Goal: Task Accomplishment & Management: Use online tool/utility

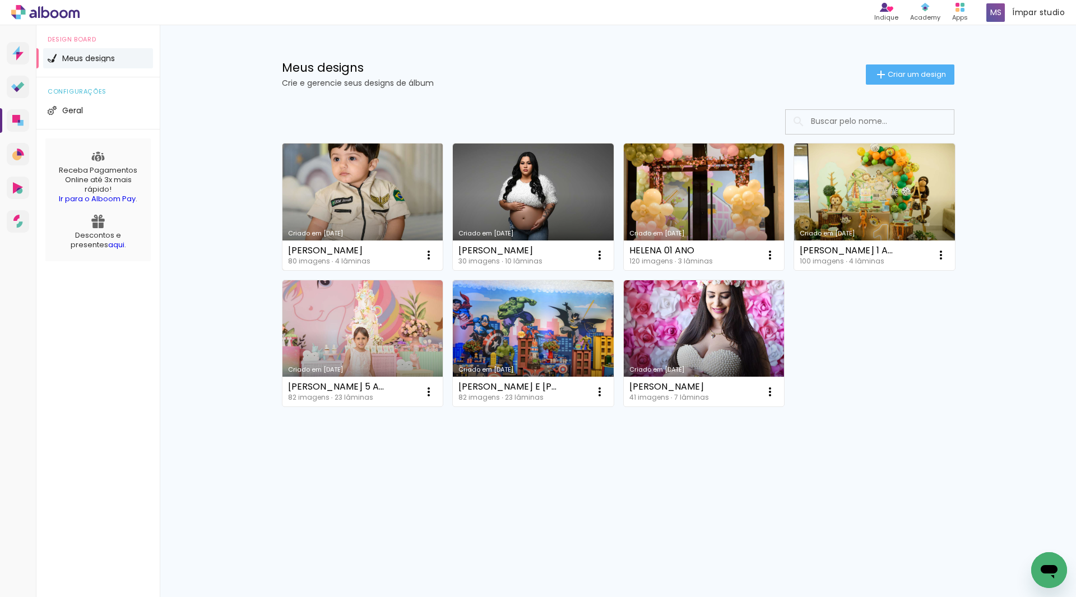
click at [359, 189] on link "Criado em [DATE]" at bounding box center [362, 206] width 161 height 127
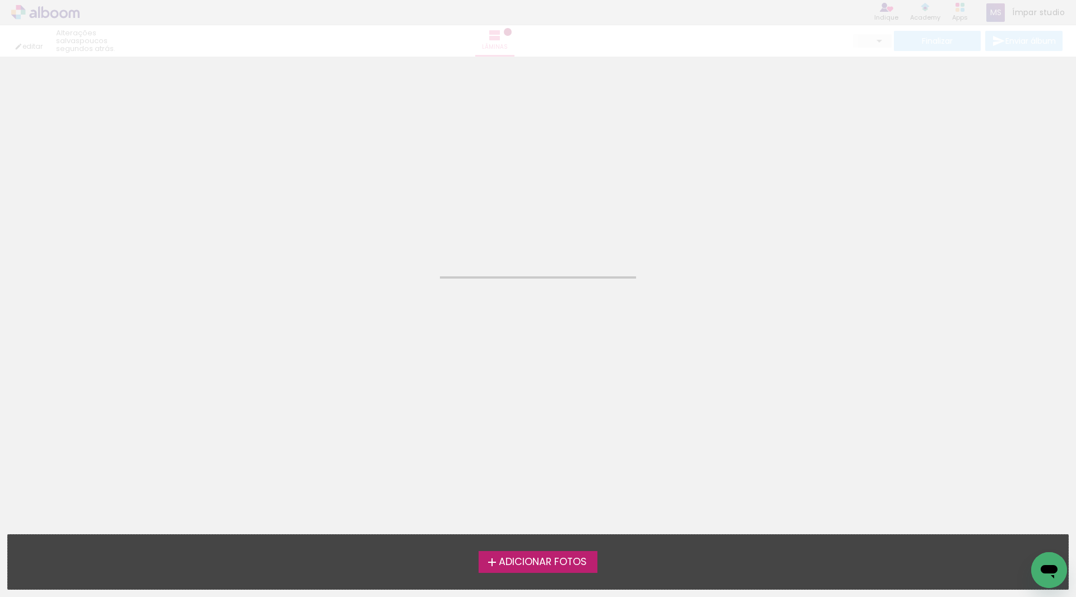
click at [359, 189] on neon-animated-pages "Confirmar Cancelar" at bounding box center [538, 327] width 1076 height 540
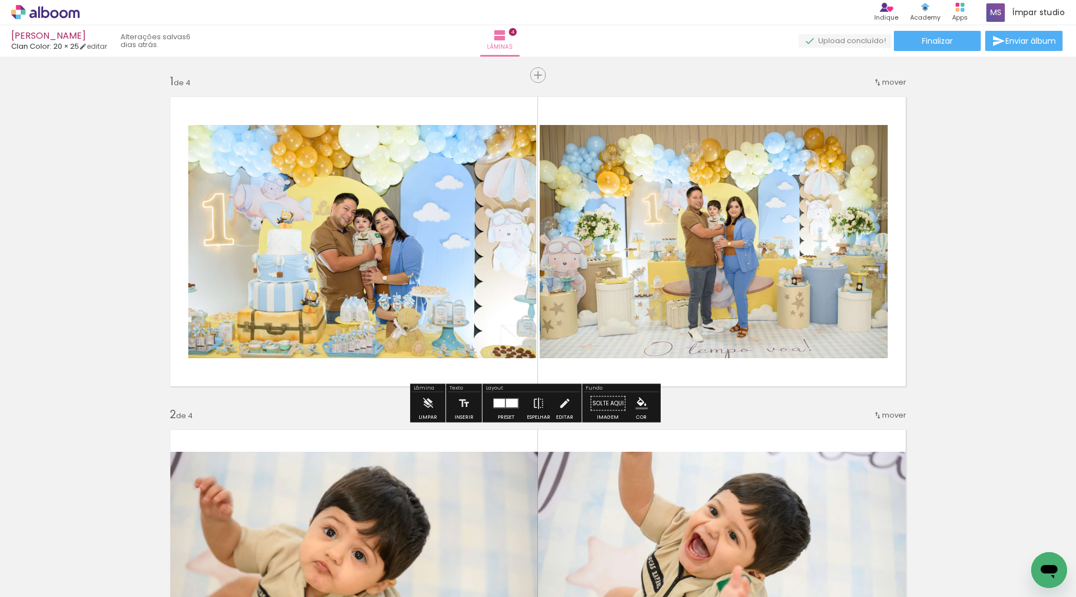
click at [725, 206] on quentale-photo at bounding box center [714, 241] width 348 height 233
click at [399, 314] on quentale-photo at bounding box center [362, 241] width 348 height 233
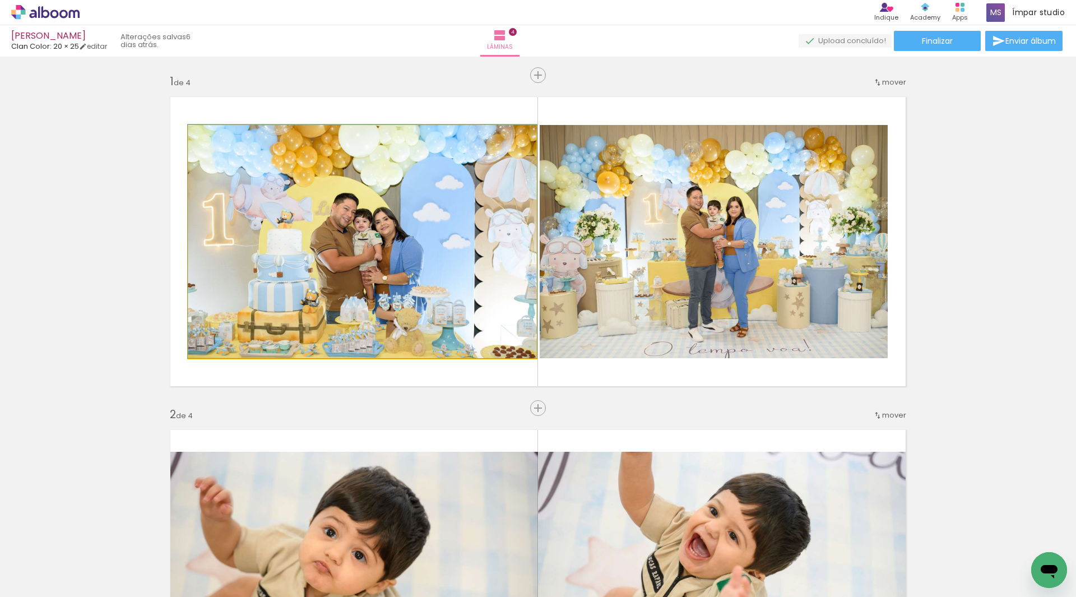
click at [298, 258] on quentale-photo at bounding box center [362, 241] width 348 height 233
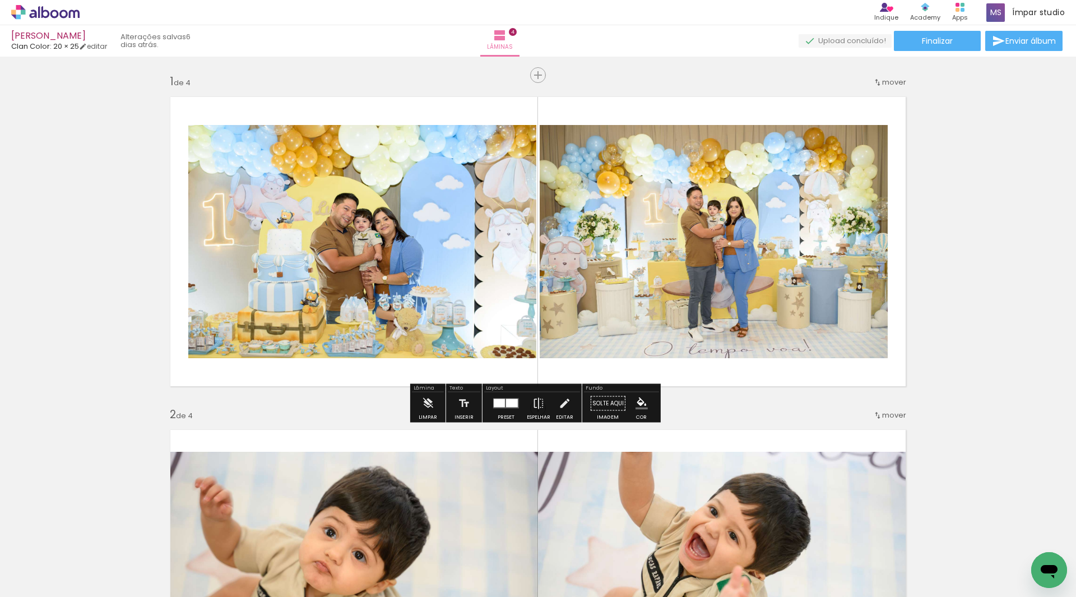
click at [324, 256] on quentale-photo at bounding box center [362, 241] width 348 height 233
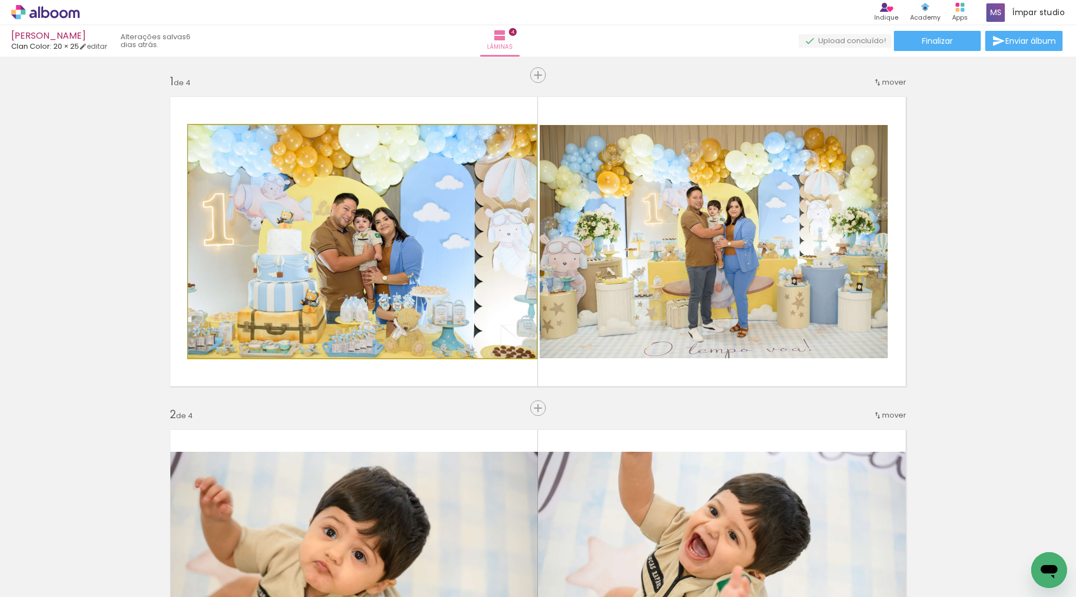
click at [436, 270] on quentale-photo at bounding box center [362, 241] width 348 height 233
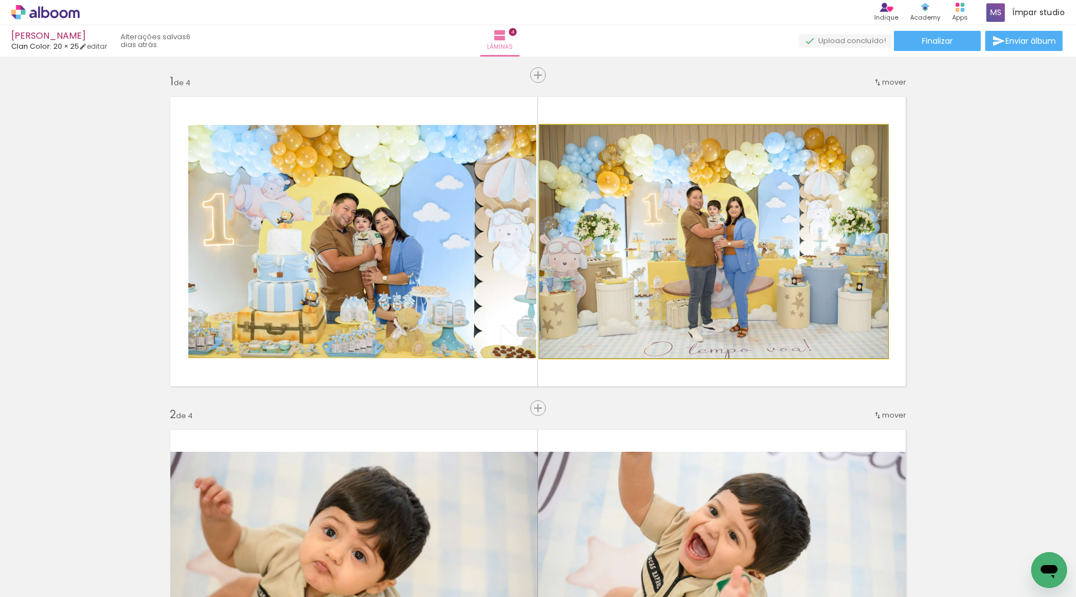
click at [796, 275] on quentale-photo at bounding box center [714, 241] width 348 height 233
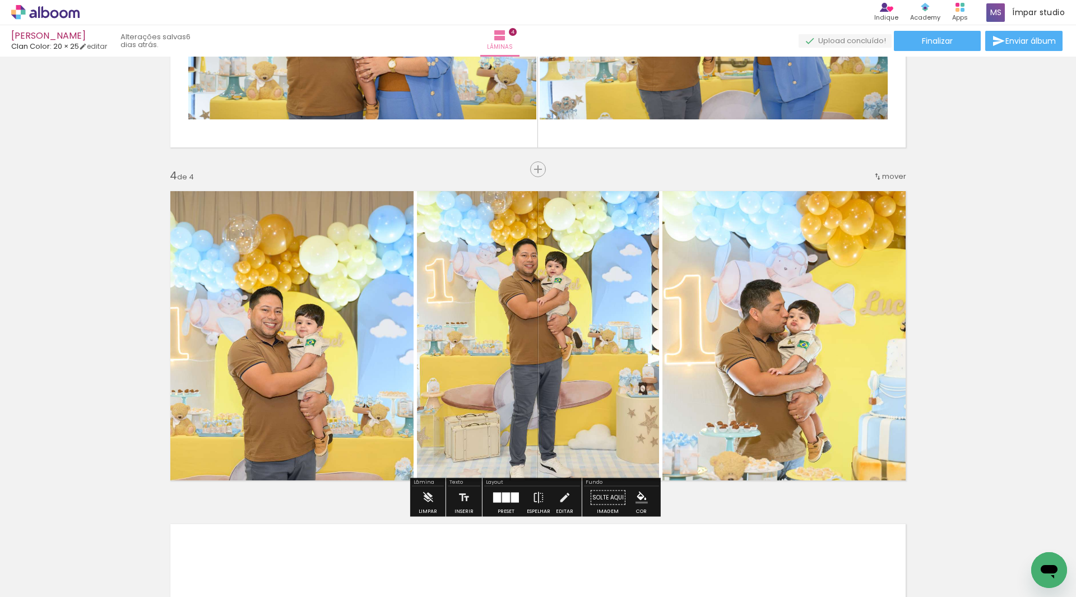
scroll to position [902, 0]
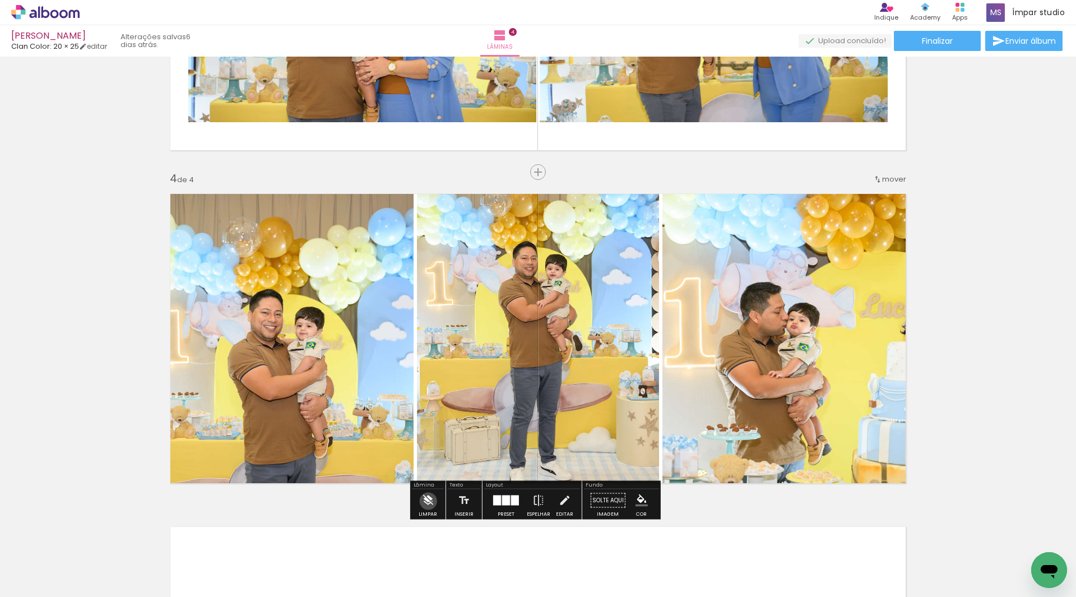
drag, startPoint x: 306, startPoint y: 257, endPoint x: 428, endPoint y: 501, distance: 273.2
click at [428, 501] on iron-icon at bounding box center [427, 500] width 12 height 22
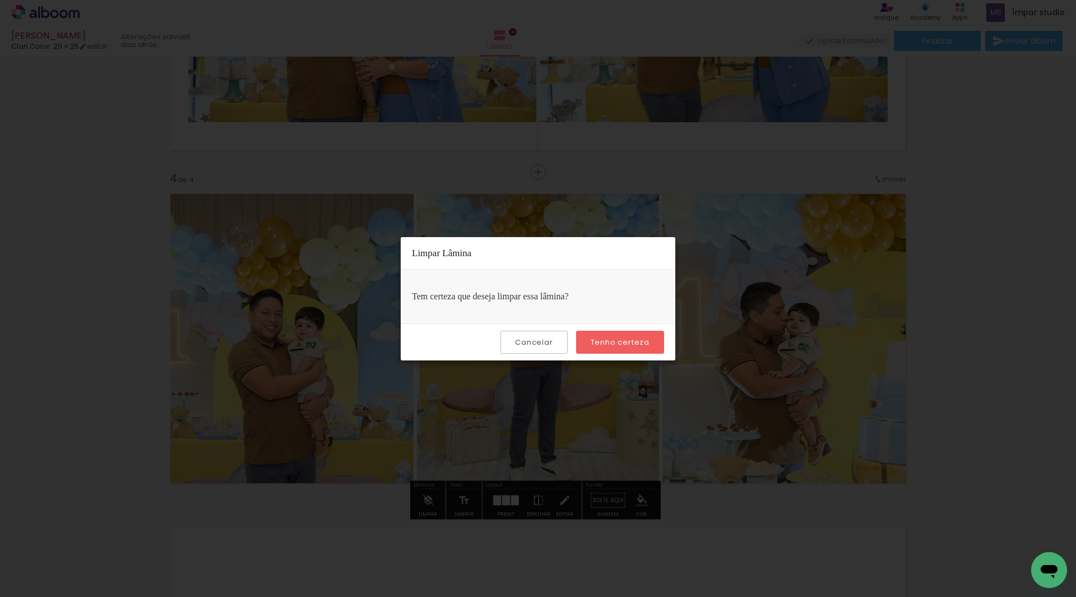
click at [0, 0] on slot "Tenho certeza" at bounding box center [0, 0] width 0 height 0
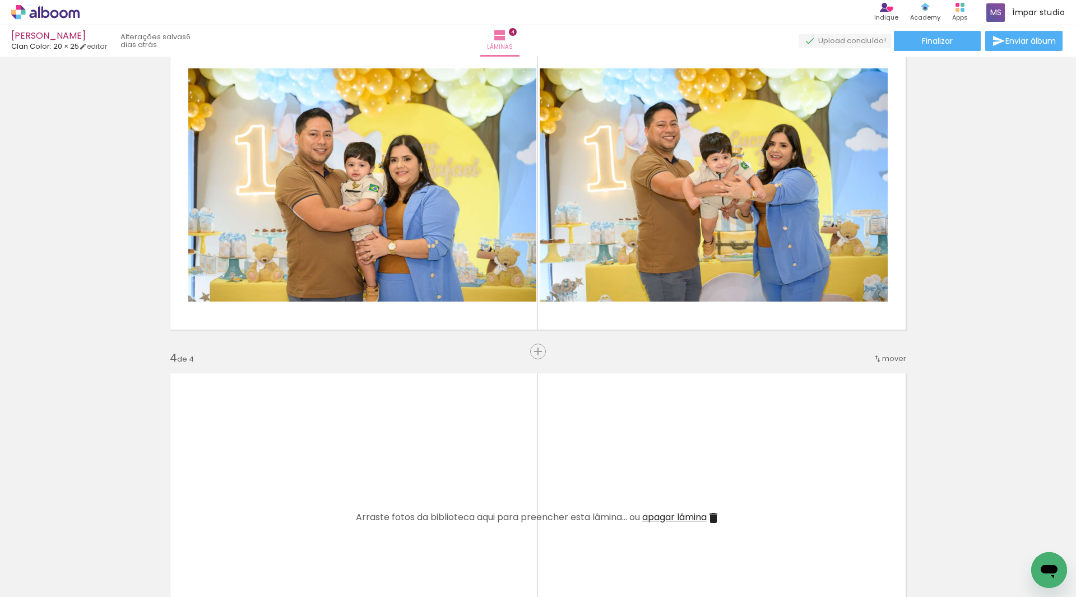
scroll to position [678, 0]
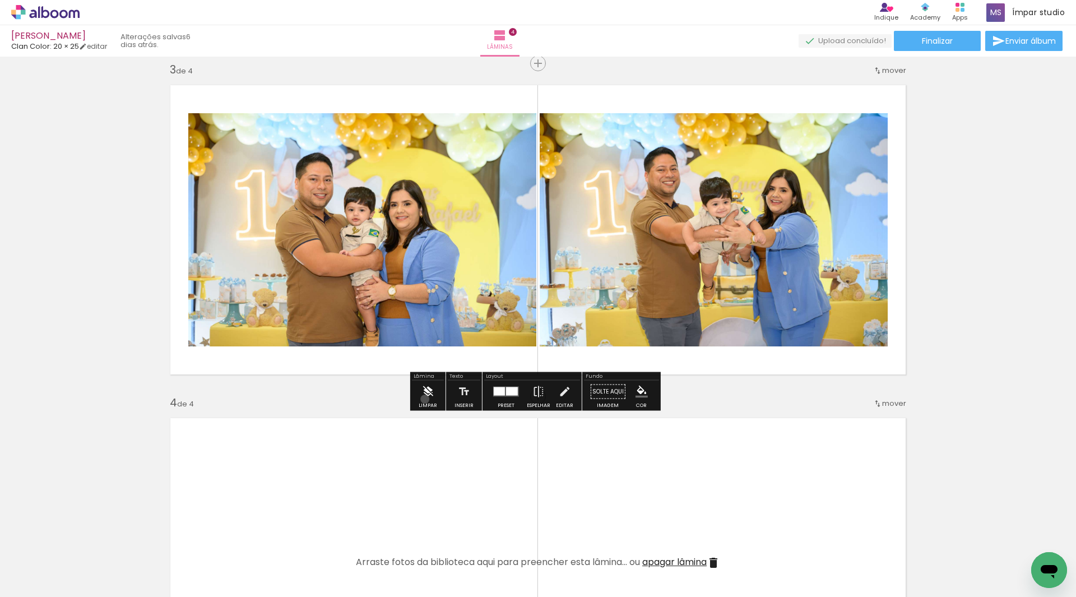
click at [425, 399] on iron-icon at bounding box center [427, 392] width 12 height 22
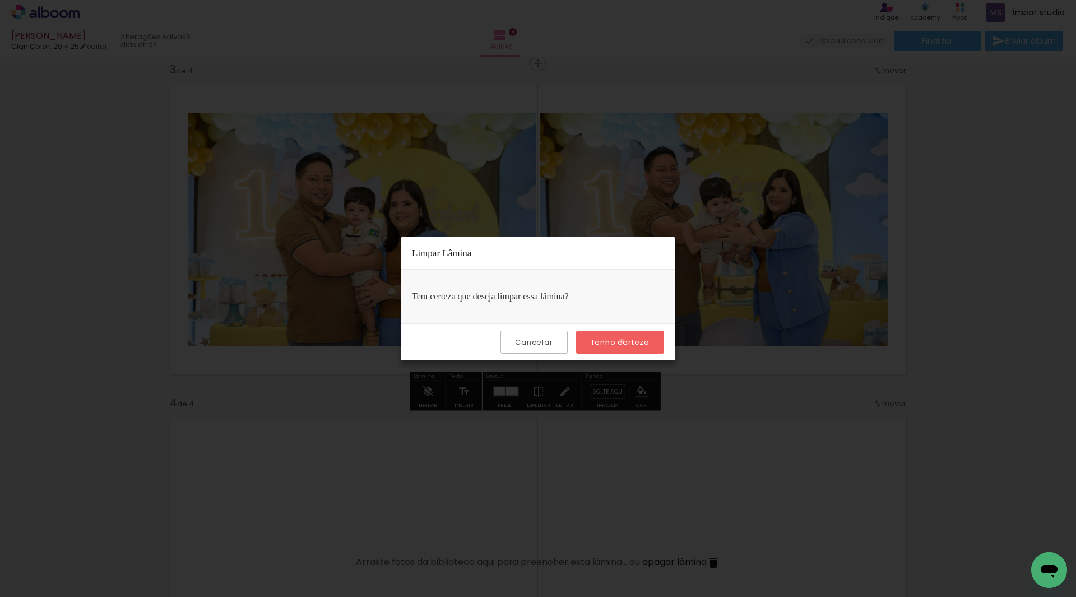
click at [0, 0] on slot "Tenho certeza" at bounding box center [0, 0] width 0 height 0
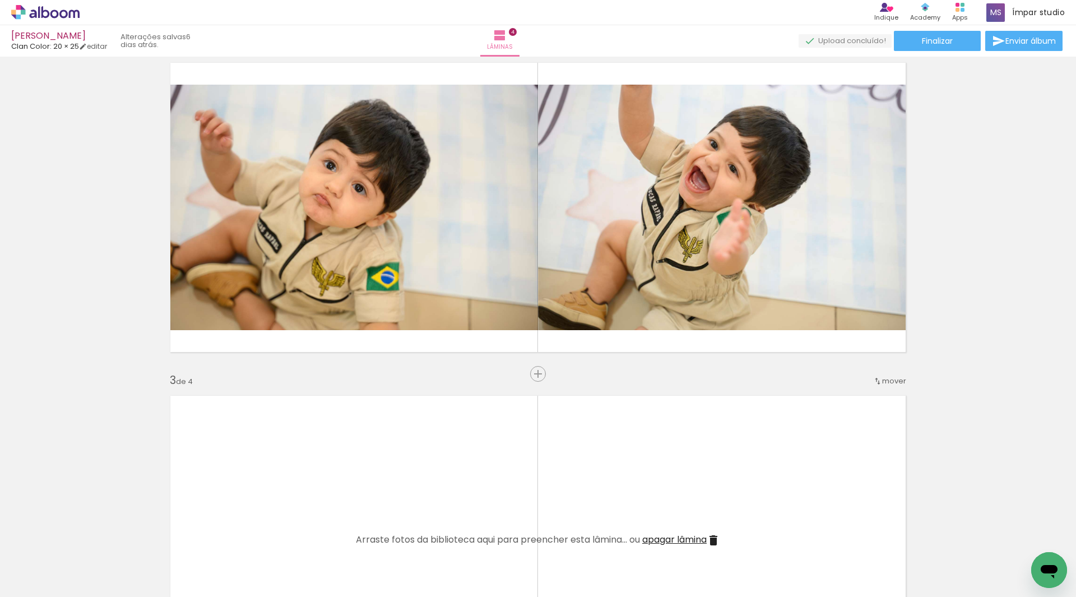
scroll to position [341, 0]
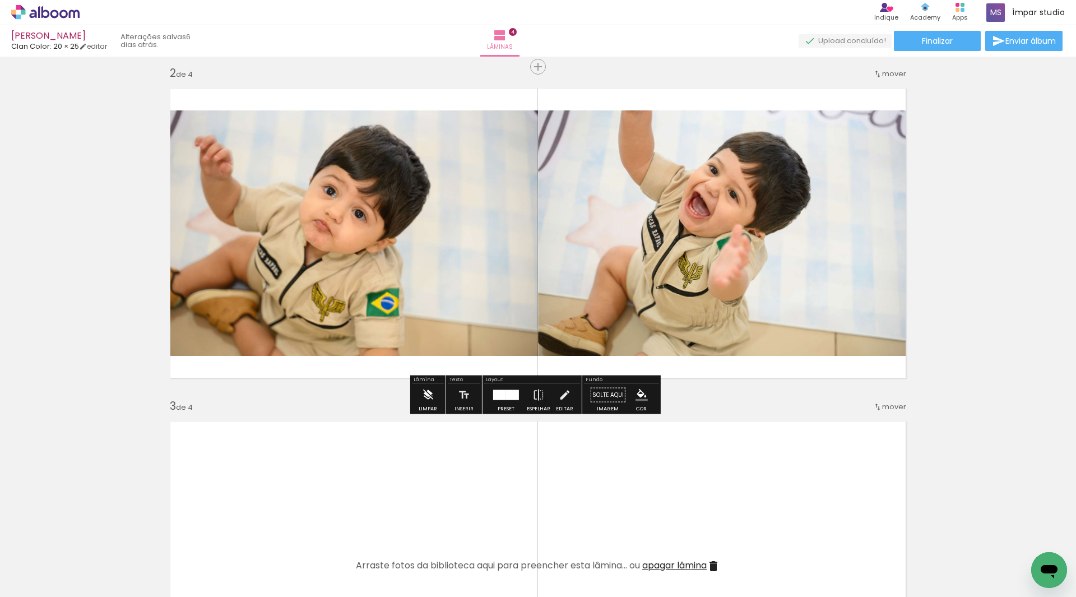
click at [426, 401] on iron-icon at bounding box center [427, 395] width 12 height 22
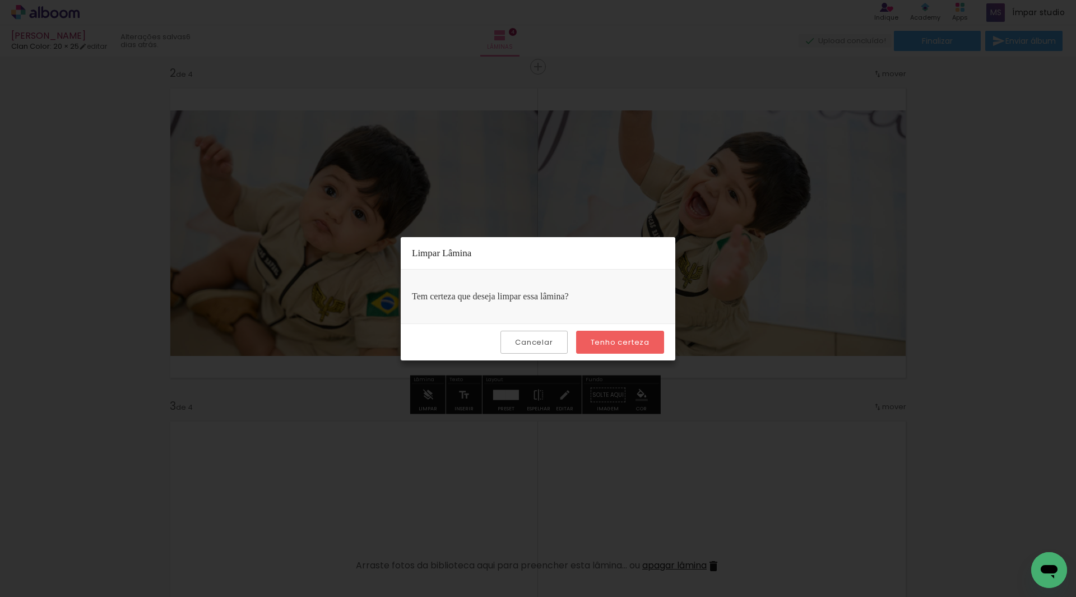
click at [0, 0] on slot "Tenho certeza" at bounding box center [0, 0] width 0 height 0
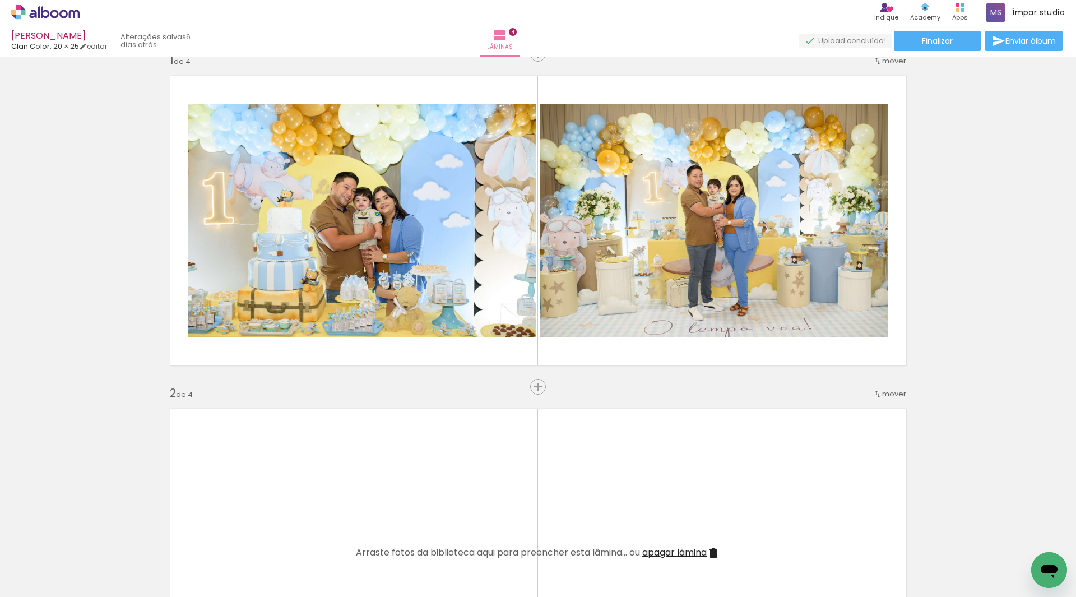
scroll to position [5, 0]
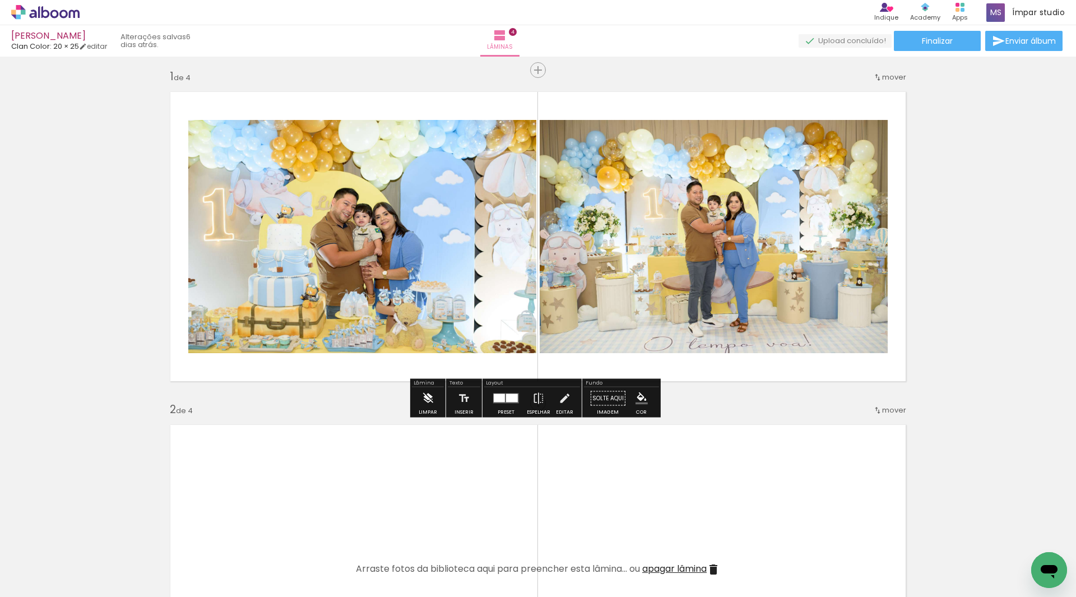
click at [422, 405] on iron-icon at bounding box center [427, 398] width 12 height 22
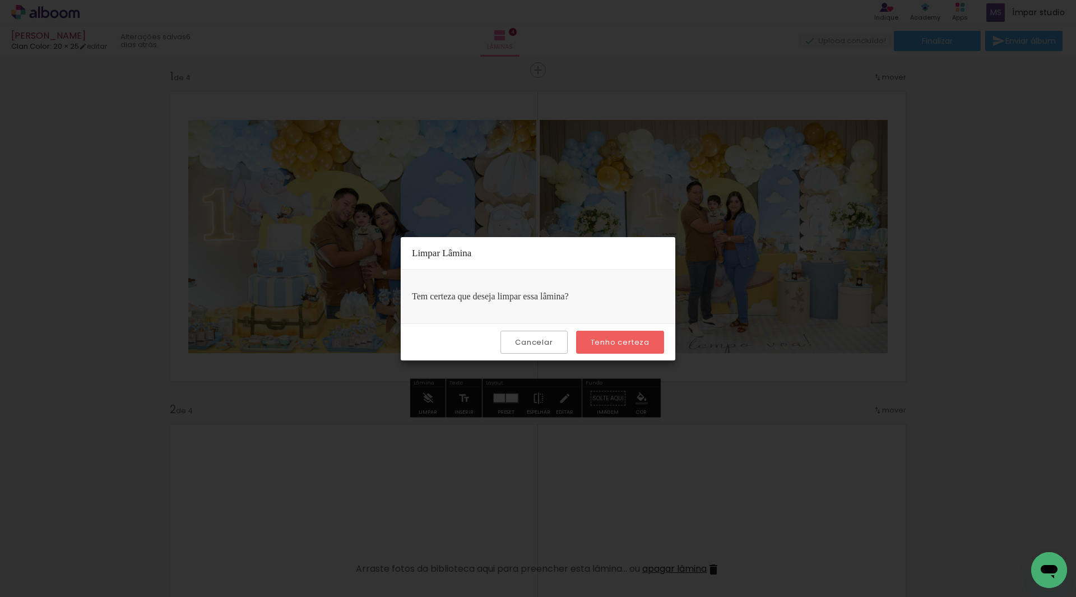
click at [0, 0] on slot "Tenho certeza" at bounding box center [0, 0] width 0 height 0
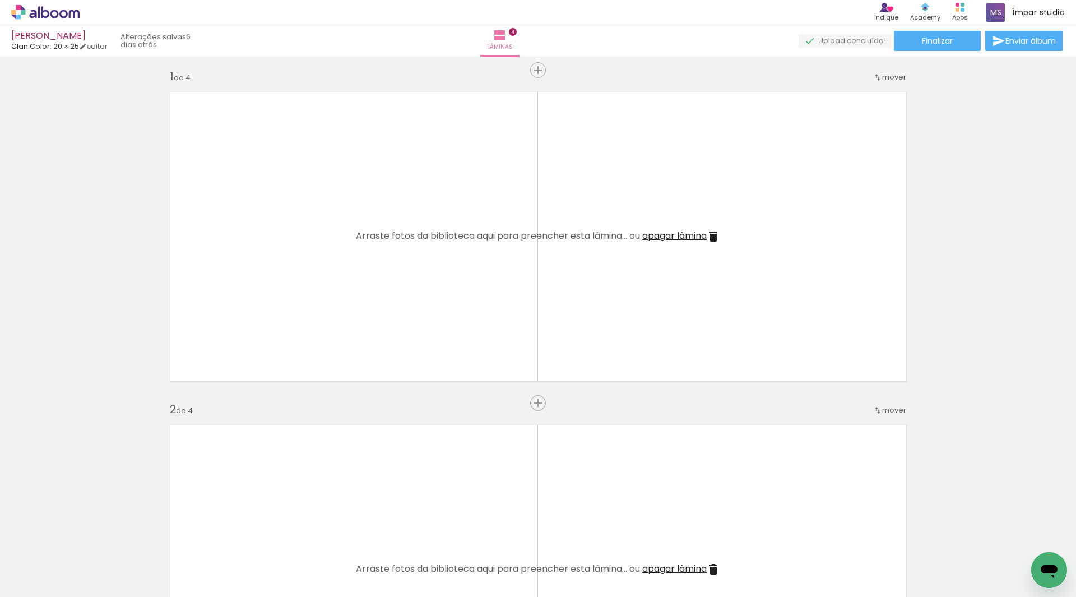
scroll to position [0, 0]
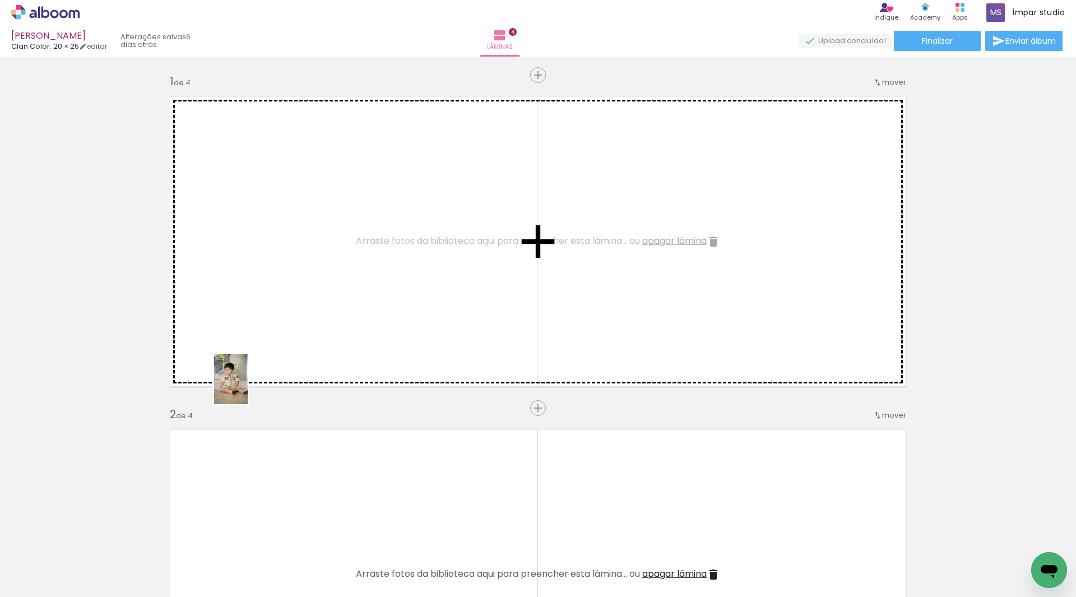
drag, startPoint x: 124, startPoint y: 571, endPoint x: 263, endPoint y: 346, distance: 263.8
click at [263, 346] on quentale-workspace at bounding box center [538, 298] width 1076 height 597
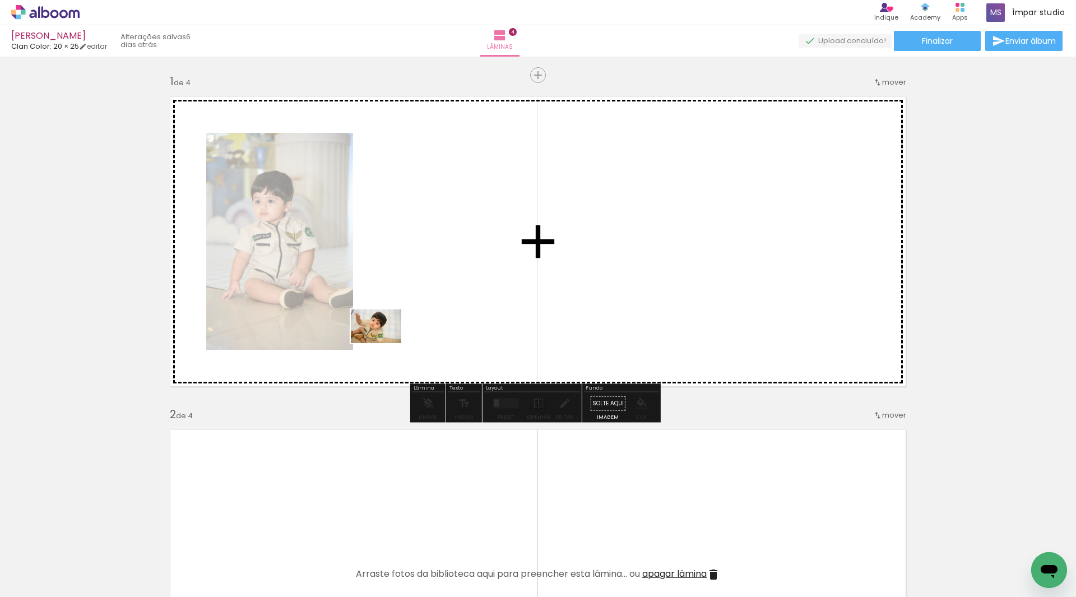
drag, startPoint x: 182, startPoint y: 571, endPoint x: 389, endPoint y: 337, distance: 312.1
click at [389, 337] on quentale-workspace at bounding box center [538, 298] width 1076 height 597
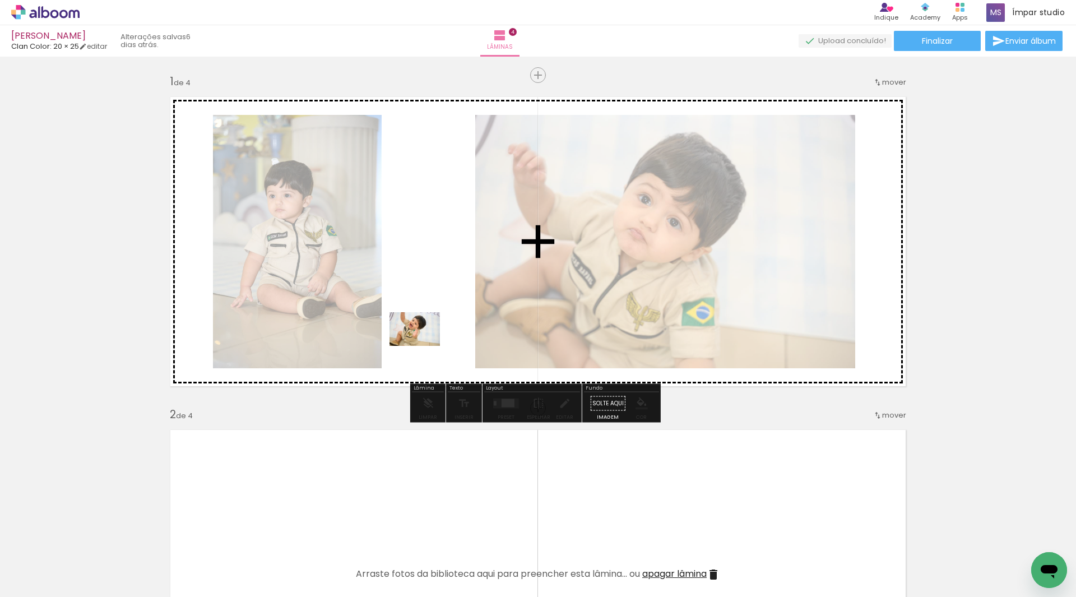
drag, startPoint x: 242, startPoint y: 561, endPoint x: 424, endPoint y: 344, distance: 282.9
click at [424, 344] on quentale-workspace at bounding box center [538, 298] width 1076 height 597
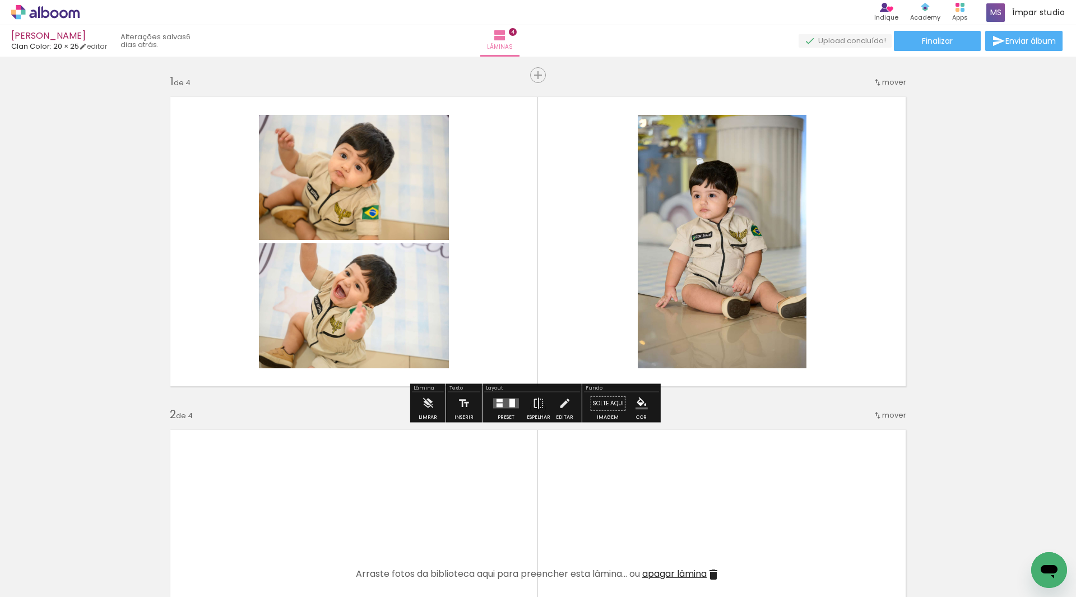
drag, startPoint x: 581, startPoint y: 271, endPoint x: 554, endPoint y: 267, distance: 27.7
click at [554, 267] on quentale-layouter at bounding box center [538, 241] width 751 height 305
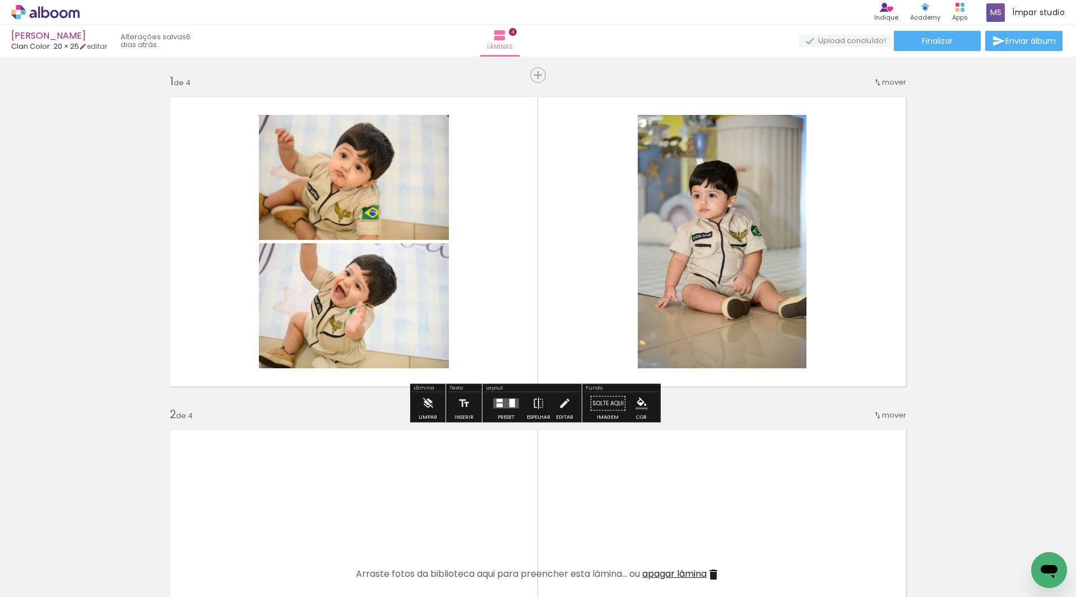
click at [502, 407] on quentale-layouter at bounding box center [506, 403] width 26 height 10
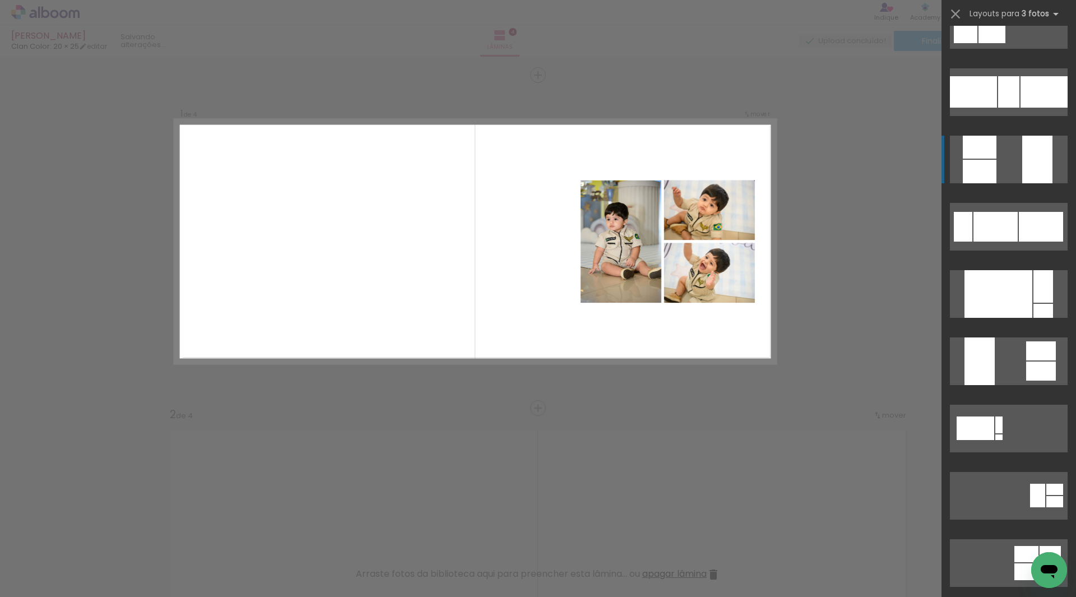
scroll to position [336, 0]
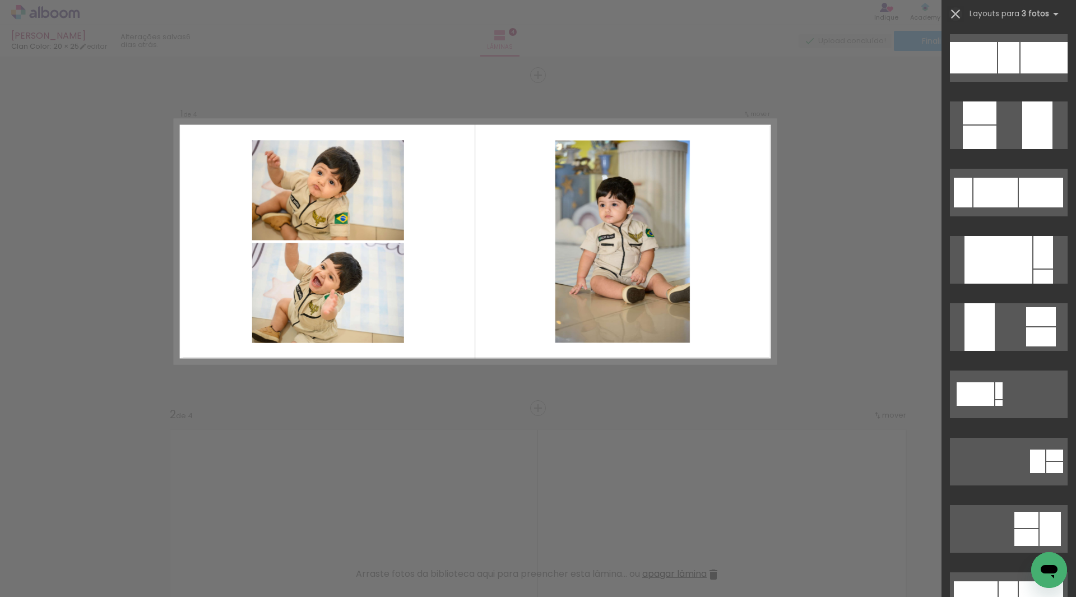
click at [954, 15] on iron-icon at bounding box center [956, 14] width 16 height 16
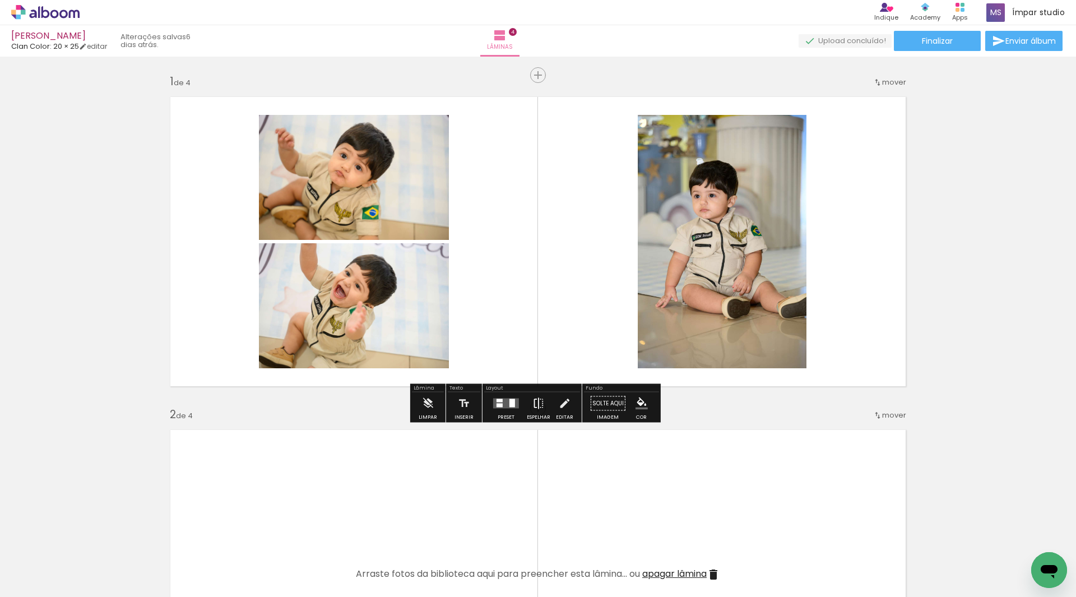
click at [536, 403] on iron-icon at bounding box center [538, 403] width 12 height 22
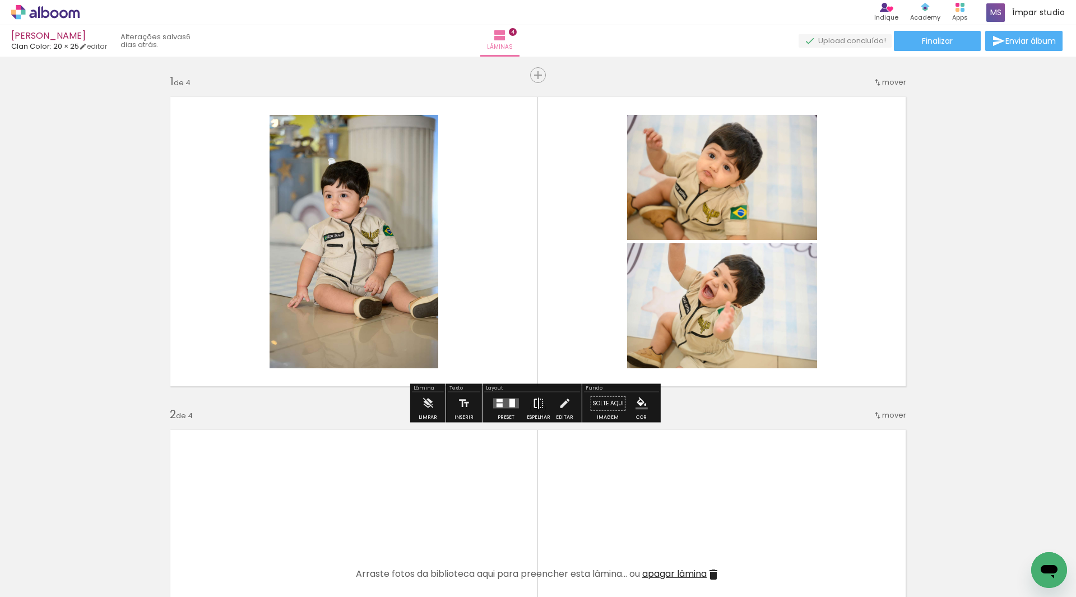
click at [536, 403] on iron-icon at bounding box center [538, 403] width 12 height 22
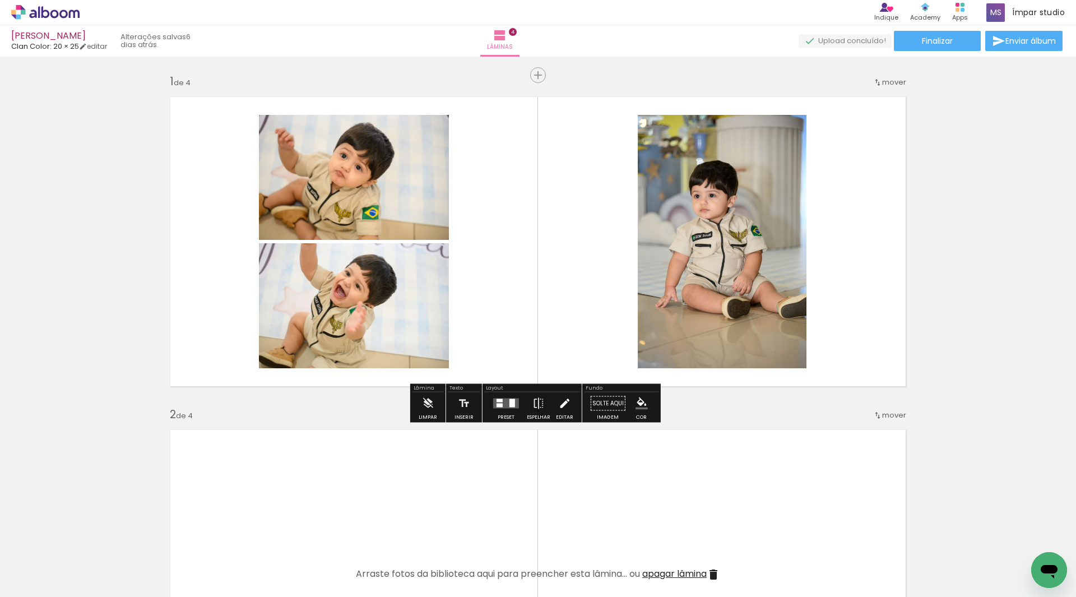
click at [558, 400] on iron-icon at bounding box center [564, 403] width 12 height 22
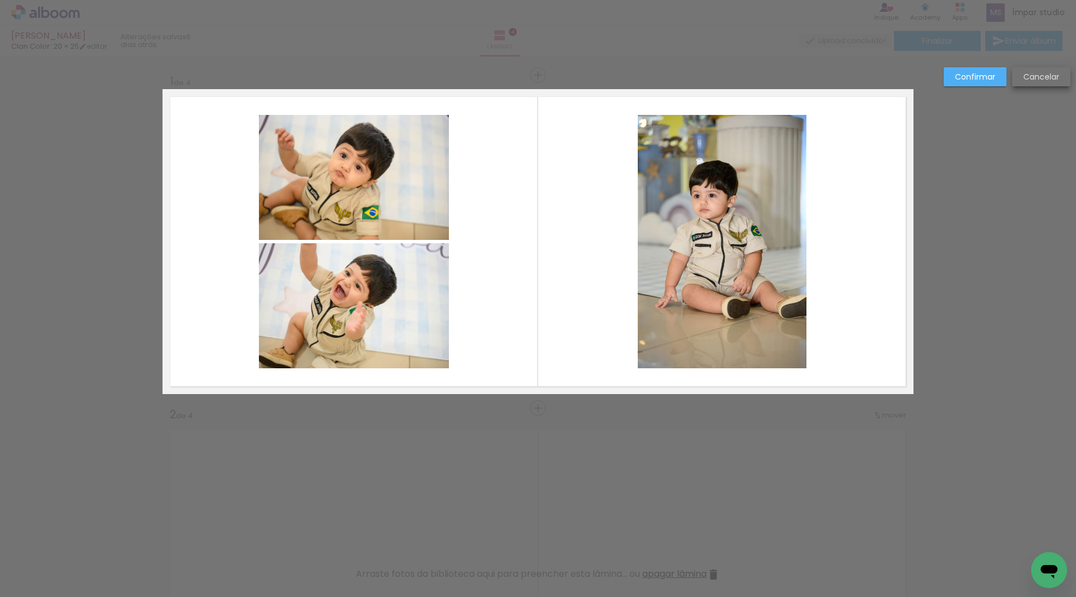
click at [0, 0] on slot "Cancelar" at bounding box center [0, 0] width 0 height 0
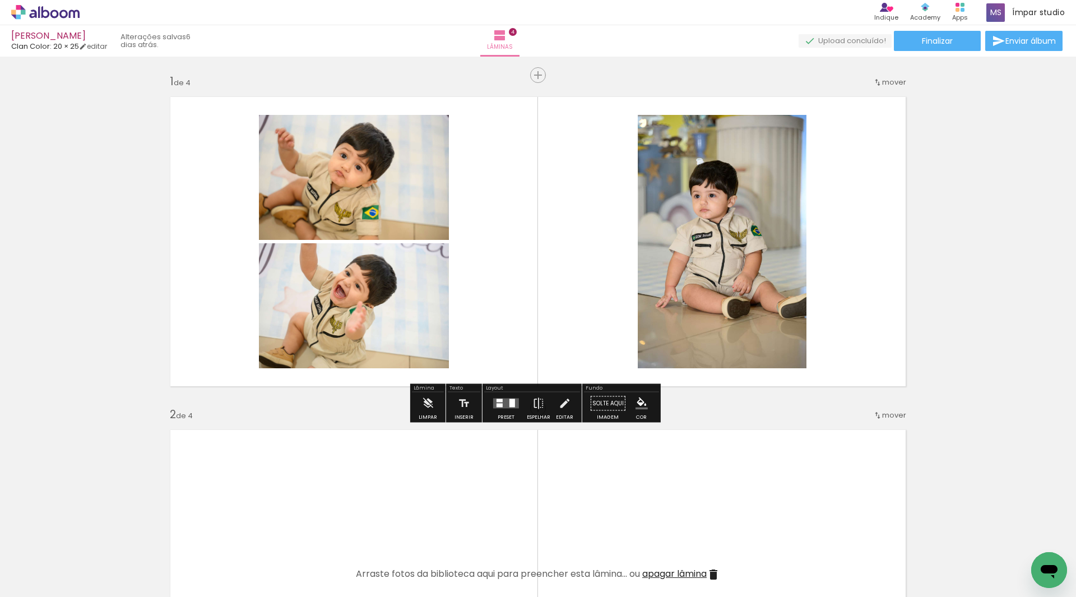
drag, startPoint x: 556, startPoint y: 278, endPoint x: 535, endPoint y: 289, distance: 23.6
click at [535, 288] on quentale-layouter at bounding box center [538, 241] width 751 height 305
click at [502, 404] on quentale-layouter at bounding box center [506, 403] width 26 height 10
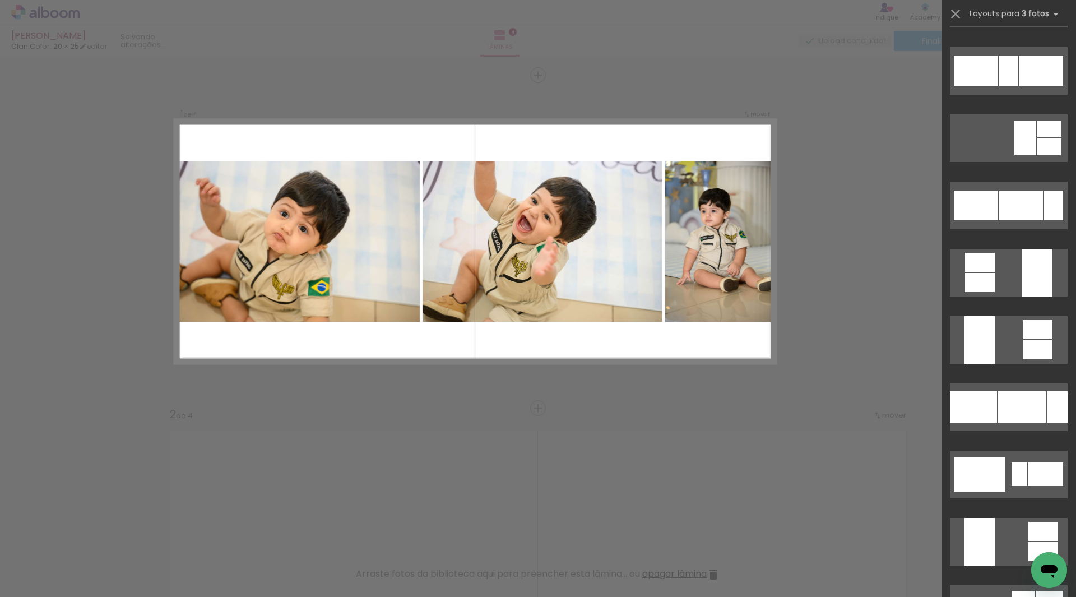
scroll to position [1177, 0]
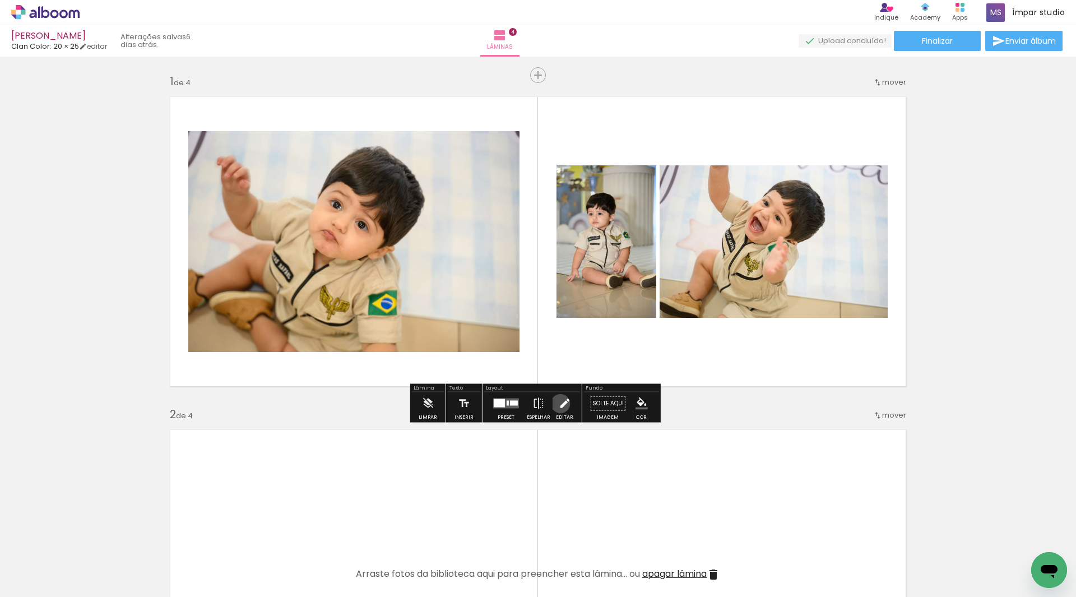
click at [558, 404] on iron-icon at bounding box center [564, 403] width 12 height 22
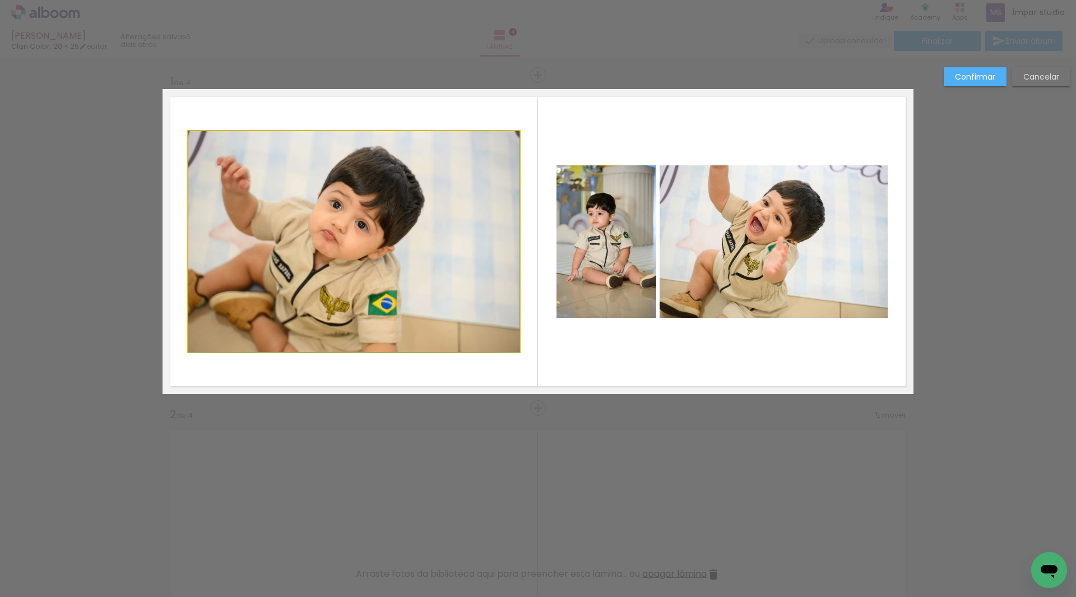
drag, startPoint x: 409, startPoint y: 298, endPoint x: 391, endPoint y: 324, distance: 31.9
click at [391, 304] on div at bounding box center [353, 241] width 331 height 221
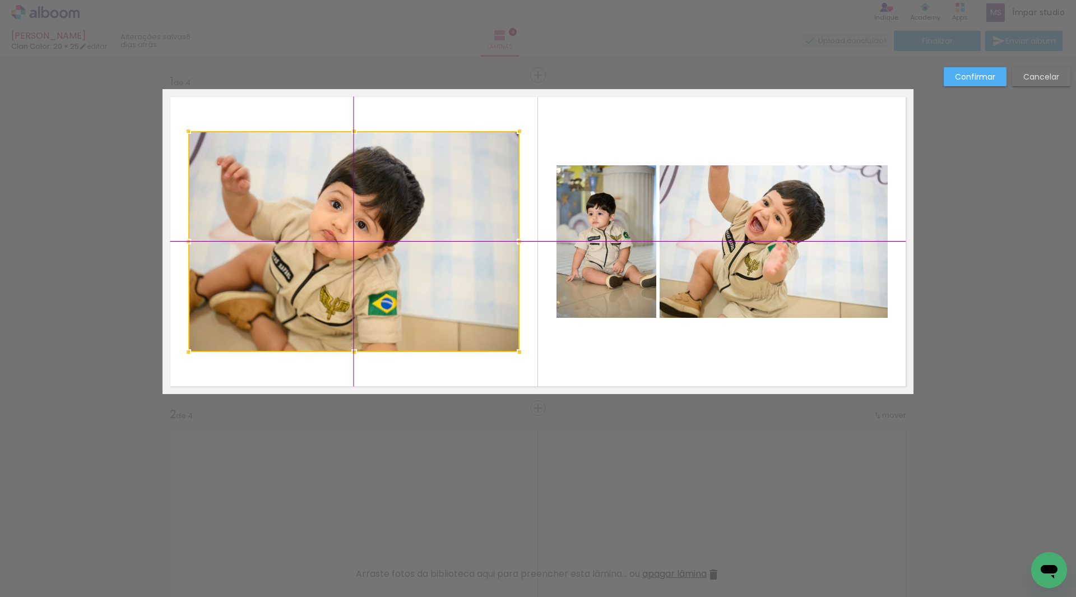
drag, startPoint x: 386, startPoint y: 280, endPoint x: 364, endPoint y: 314, distance: 40.3
click at [365, 314] on div at bounding box center [353, 241] width 331 height 221
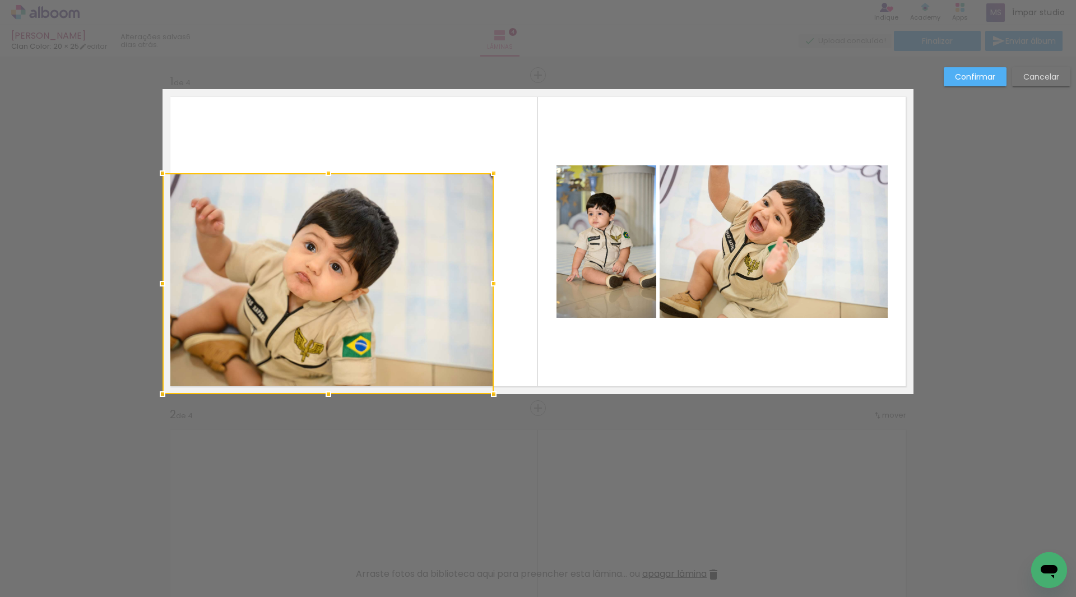
drag, startPoint x: 222, startPoint y: 341, endPoint x: 217, endPoint y: 351, distance: 11.5
click at [217, 351] on div at bounding box center [328, 283] width 331 height 221
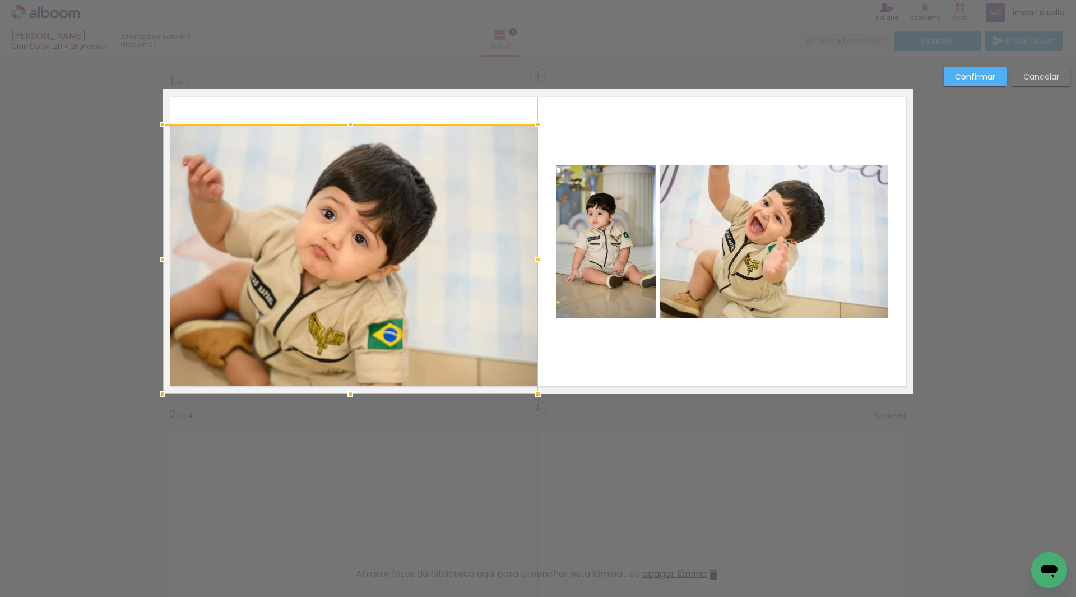
drag, startPoint x: 488, startPoint y: 174, endPoint x: 532, endPoint y: 123, distance: 67.5
click at [532, 123] on div at bounding box center [538, 124] width 22 height 22
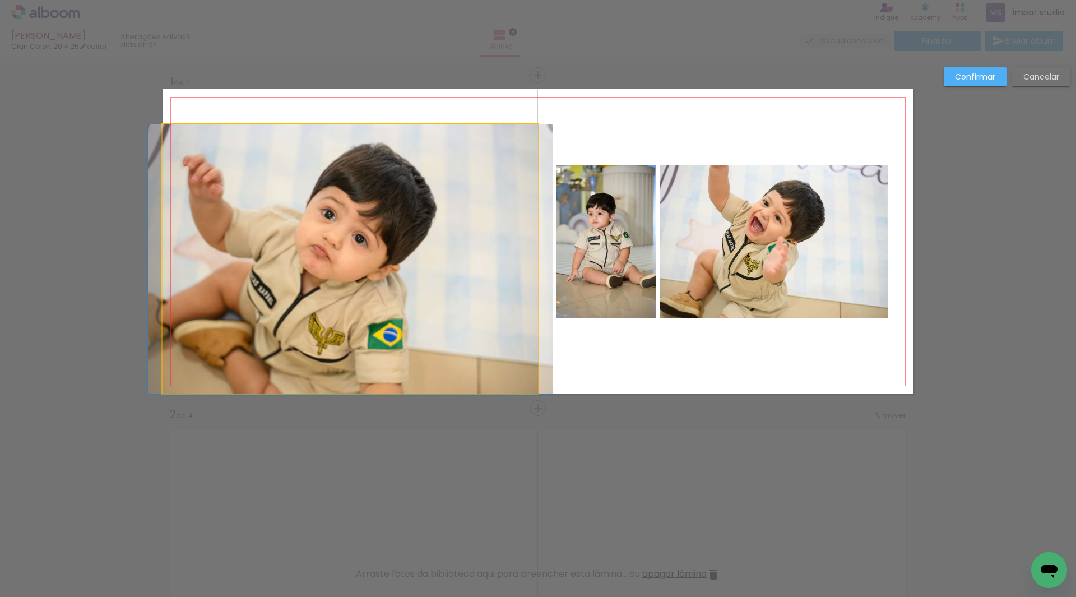
click at [350, 152] on quentale-photo at bounding box center [350, 259] width 375 height 270
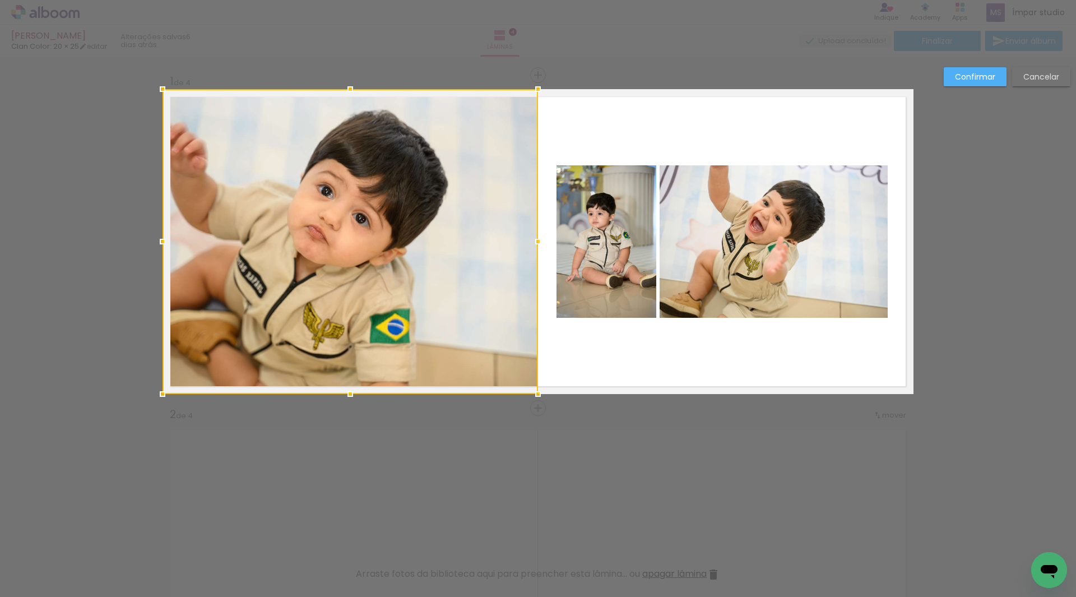
drag, startPoint x: 347, startPoint y: 124, endPoint x: 351, endPoint y: 87, distance: 37.8
click at [351, 87] on div at bounding box center [350, 89] width 22 height 22
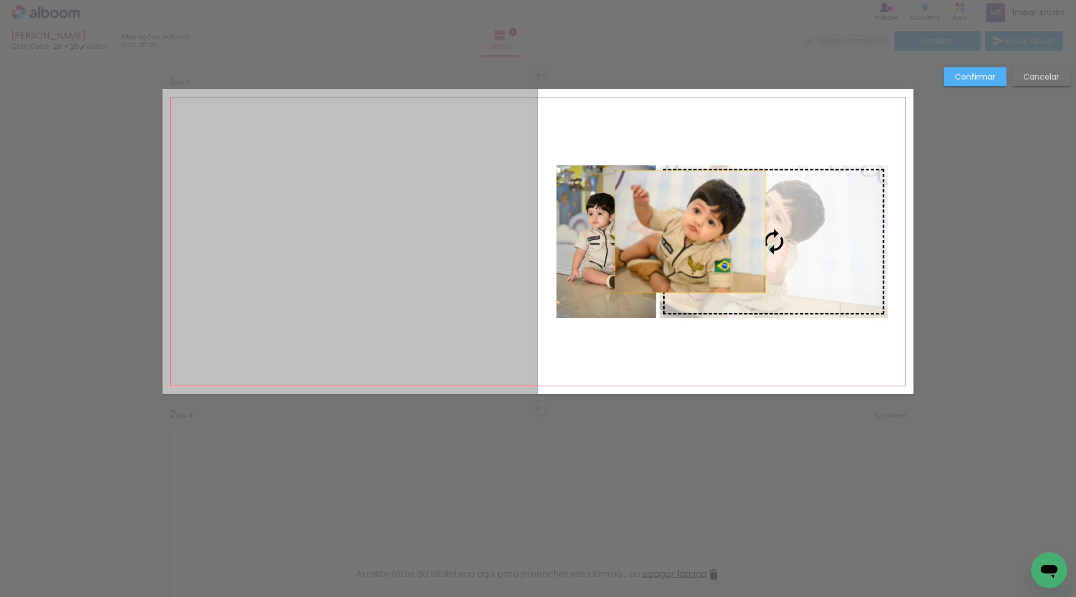
drag, startPoint x: 469, startPoint y: 235, endPoint x: 686, endPoint y: 231, distance: 216.9
click at [0, 0] on slot at bounding box center [0, 0] width 0 height 0
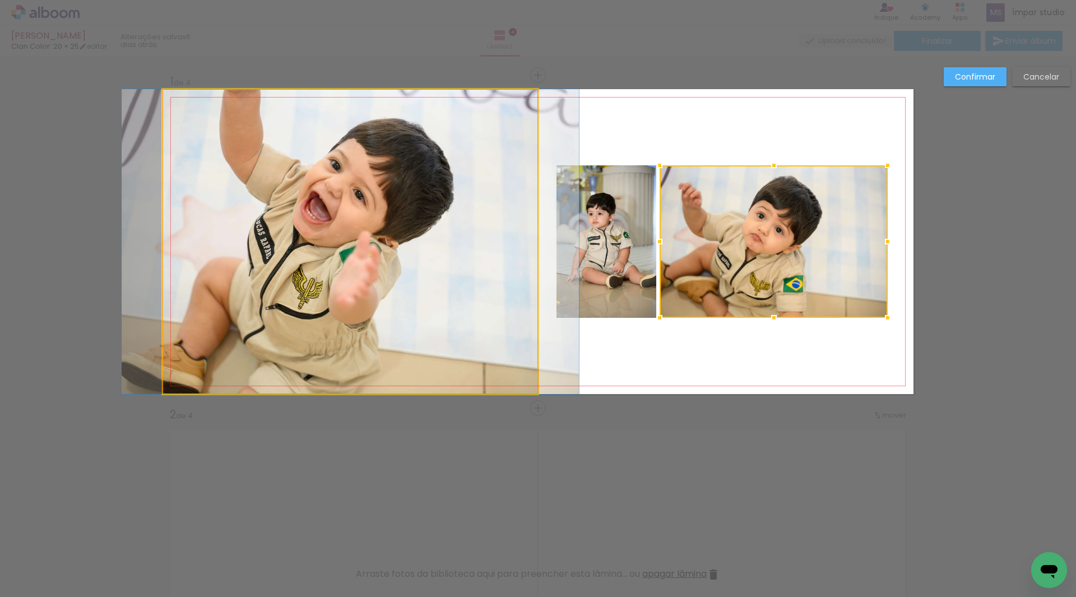
click at [353, 280] on quentale-photo at bounding box center [350, 241] width 375 height 305
click at [660, 280] on div at bounding box center [774, 241] width 228 height 152
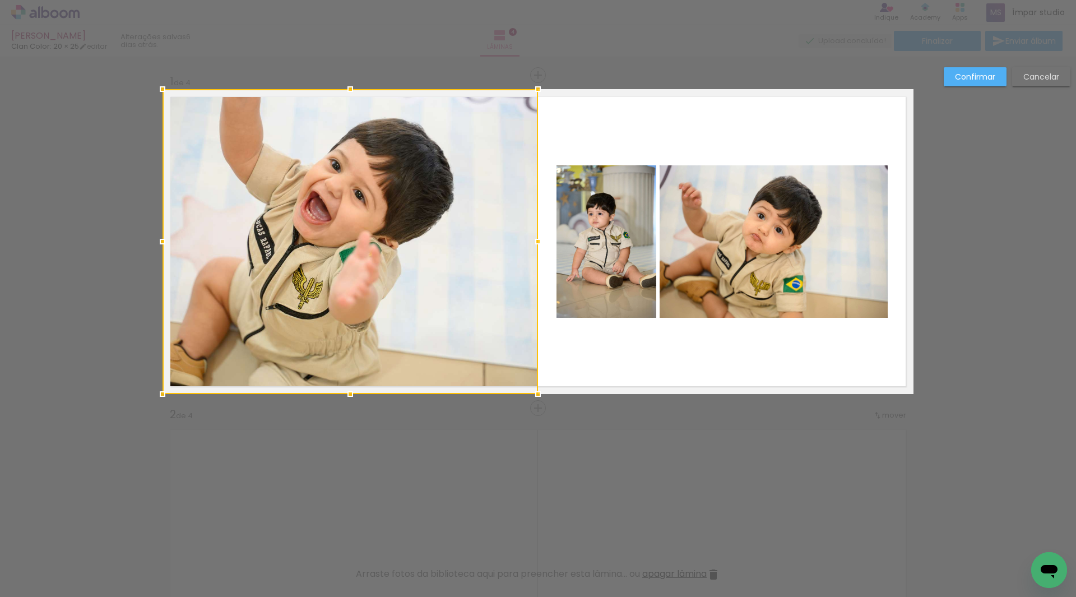
click at [327, 288] on div at bounding box center [350, 241] width 375 height 305
click at [348, 274] on div at bounding box center [350, 241] width 375 height 305
drag, startPoint x: 463, startPoint y: 427, endPoint x: 480, endPoint y: 421, distance: 17.9
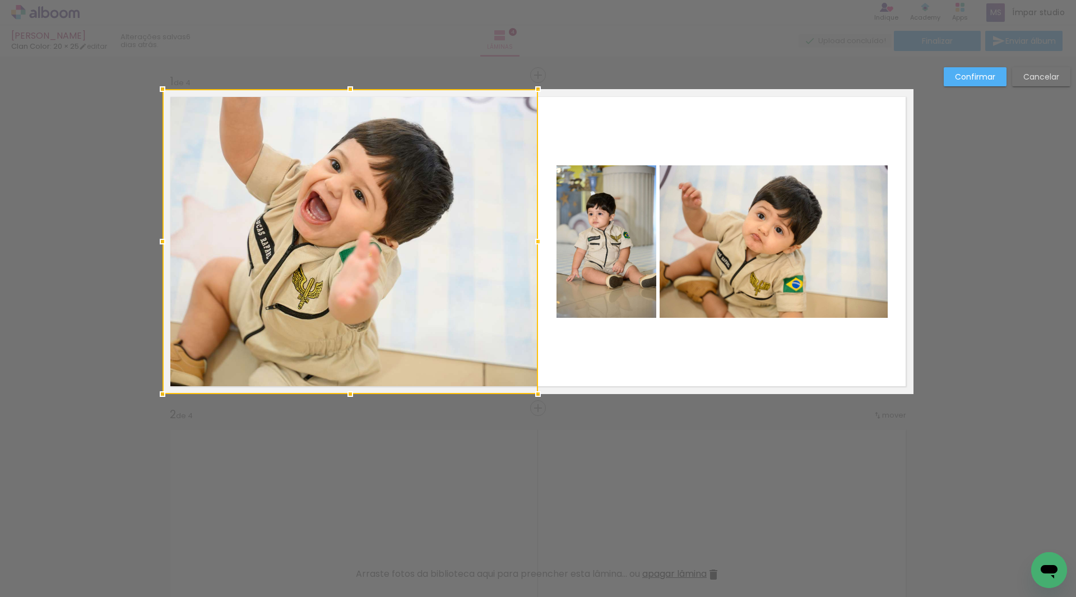
click at [582, 343] on quentale-layouter at bounding box center [538, 241] width 751 height 305
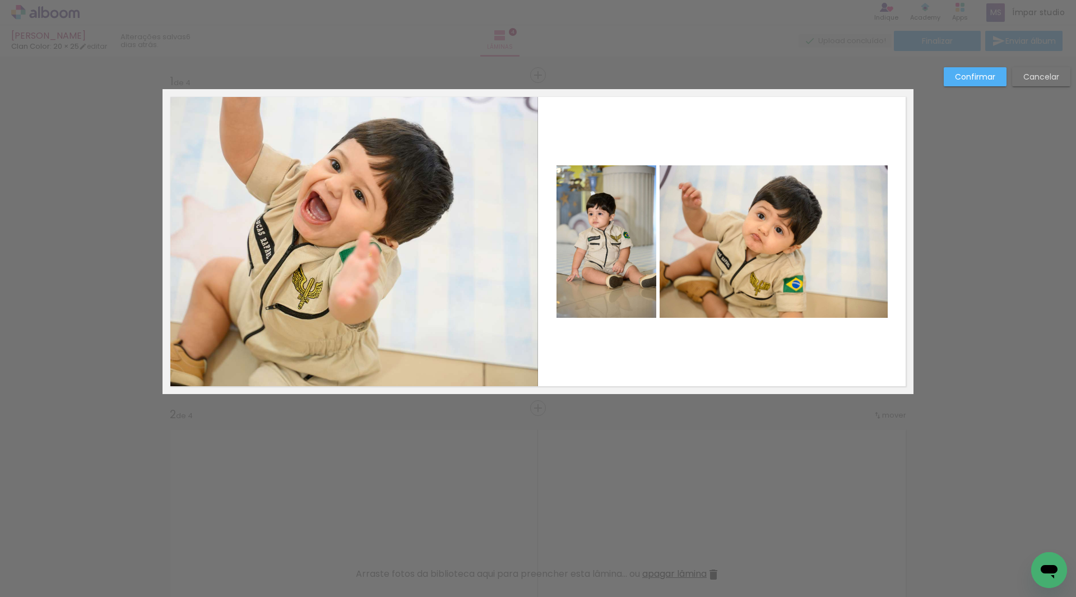
click at [441, 267] on quentale-photo at bounding box center [350, 241] width 375 height 305
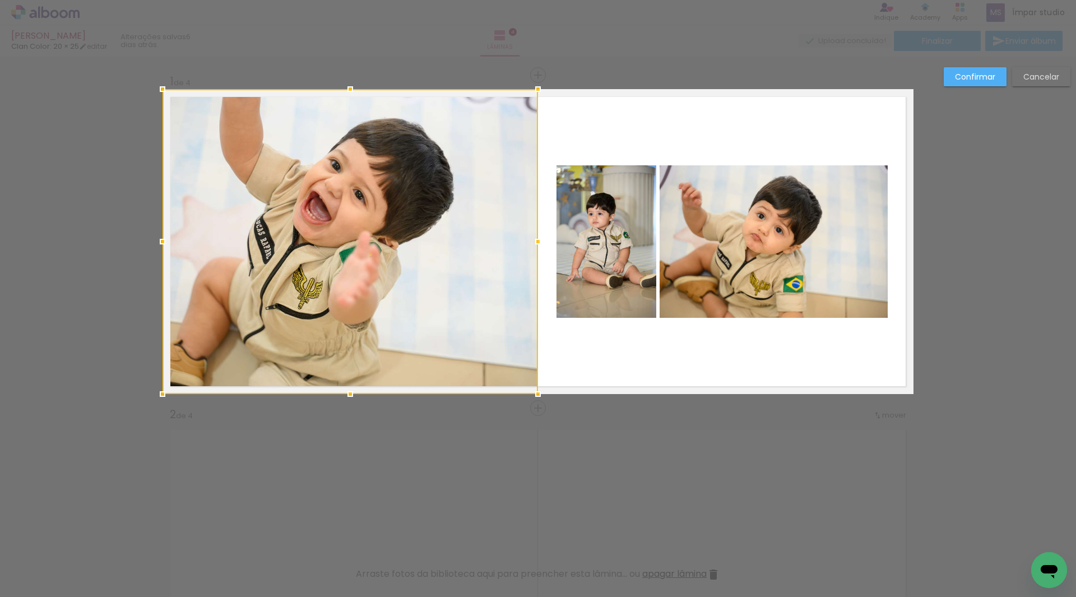
click at [396, 281] on div at bounding box center [350, 241] width 375 height 305
click at [359, 281] on div at bounding box center [350, 241] width 375 height 305
click at [358, 284] on div at bounding box center [350, 241] width 375 height 305
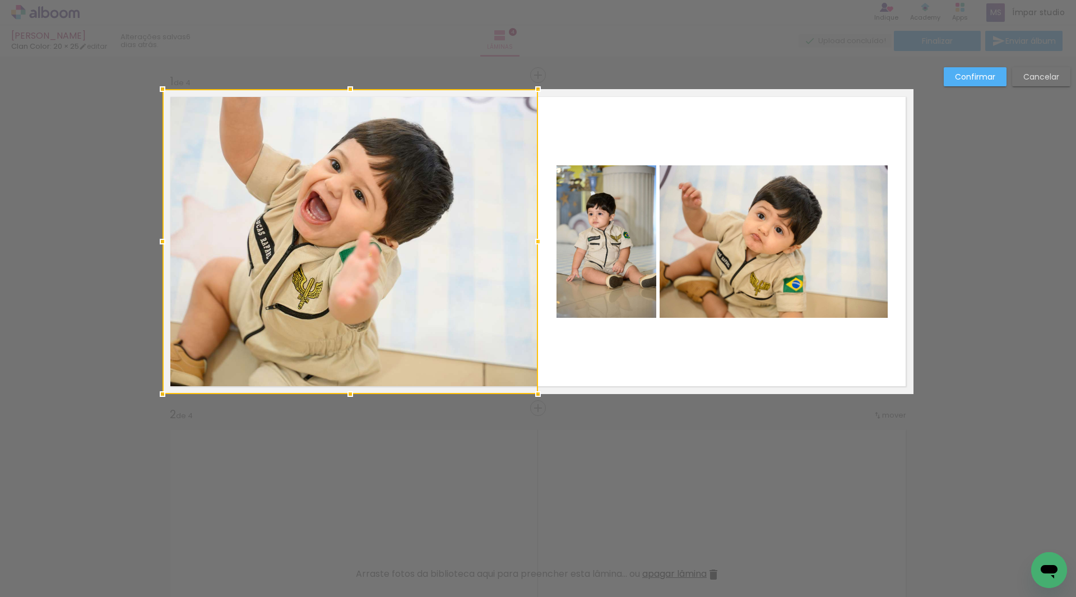
click at [839, 261] on quentale-photo at bounding box center [774, 241] width 228 height 152
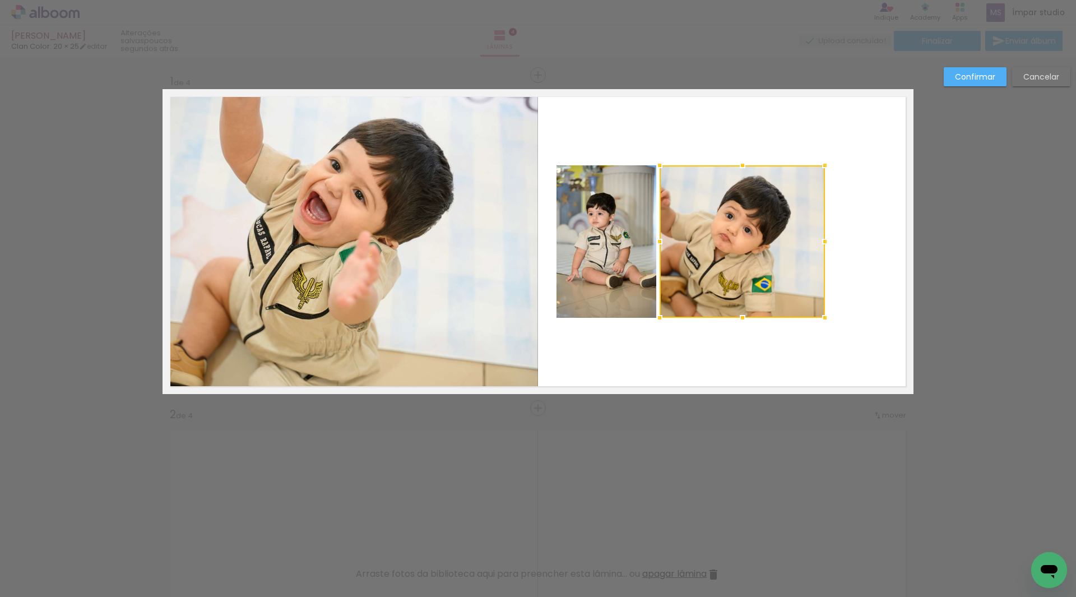
drag, startPoint x: 883, startPoint y: 242, endPoint x: 821, endPoint y: 247, distance: 61.8
click at [821, 247] on div at bounding box center [825, 241] width 22 height 22
drag, startPoint x: 820, startPoint y: 212, endPoint x: 596, endPoint y: 318, distance: 248.4
click at [584, 325] on quentale-layouter at bounding box center [538, 241] width 751 height 305
click at [627, 199] on quentale-photo at bounding box center [607, 241] width 100 height 152
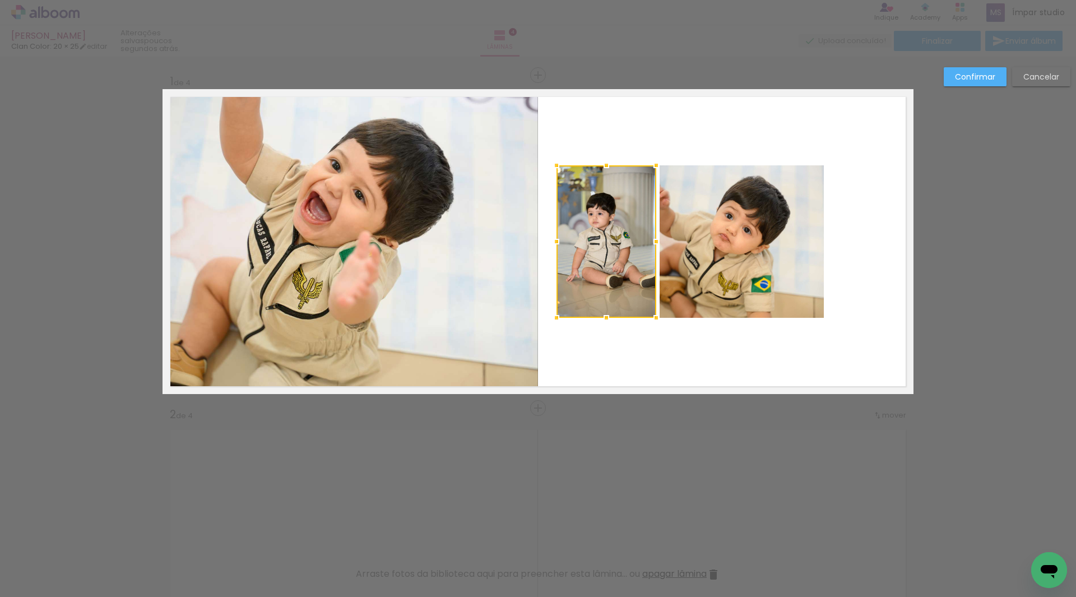
click at [722, 239] on quentale-photo at bounding box center [742, 241] width 164 height 152
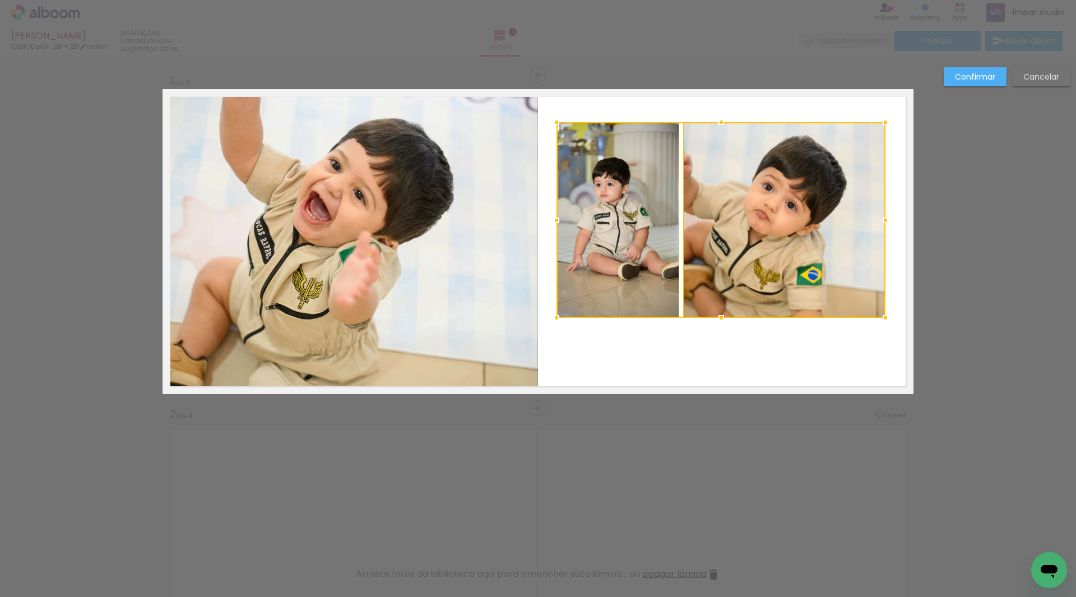
drag, startPoint x: 819, startPoint y: 165, endPoint x: 881, endPoint y: 122, distance: 75.3
click at [881, 122] on div at bounding box center [885, 122] width 22 height 22
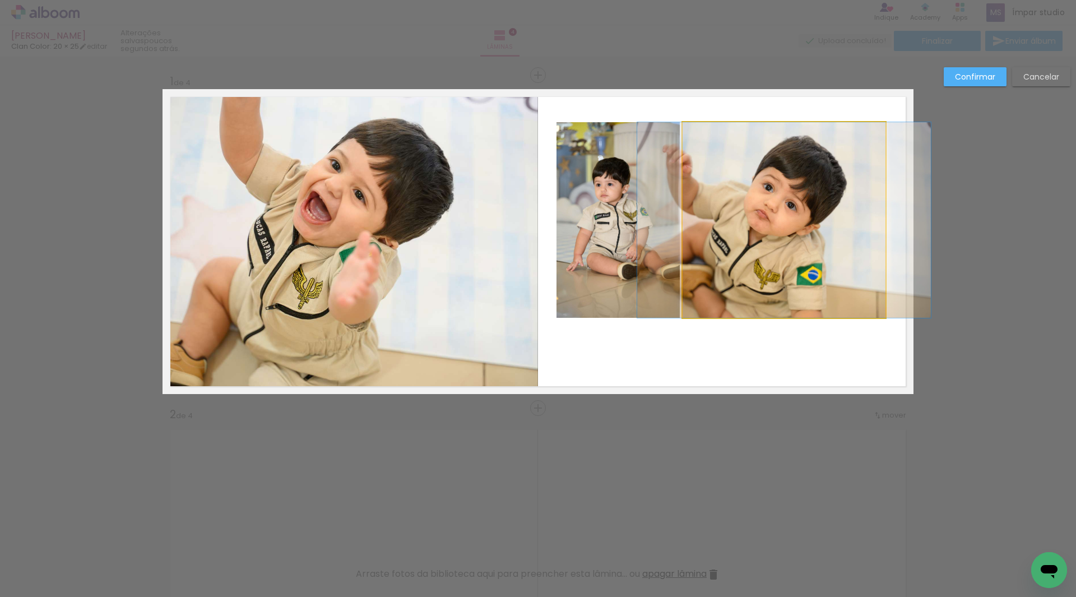
drag, startPoint x: 811, startPoint y: 184, endPoint x: 811, endPoint y: 202, distance: 18.5
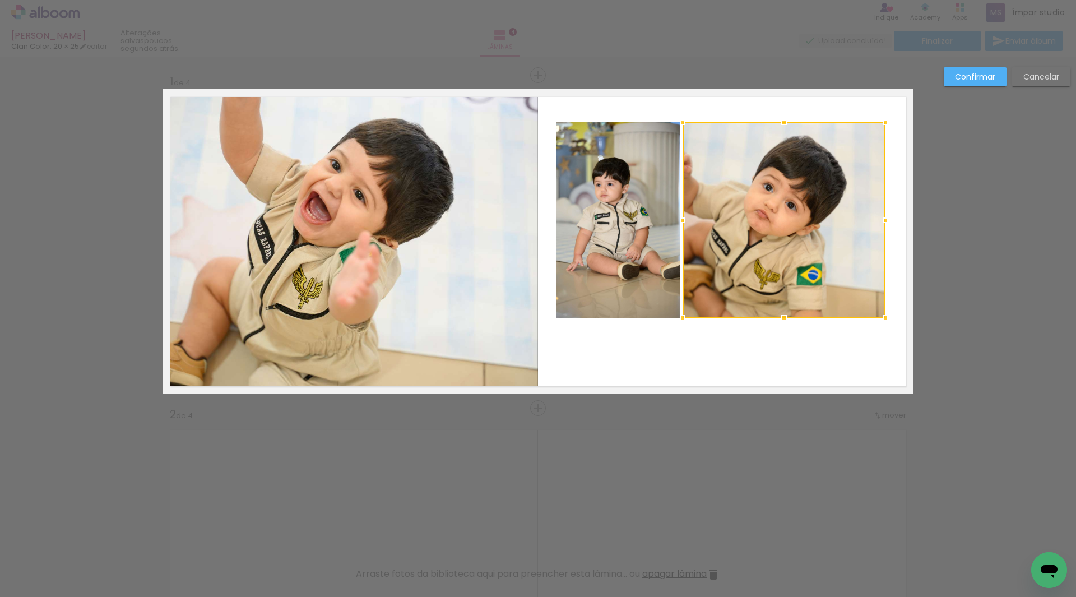
drag, startPoint x: 812, startPoint y: 332, endPoint x: 637, endPoint y: 207, distance: 214.1
click at [637, 207] on quentale-layouter at bounding box center [538, 241] width 751 height 305
click at [733, 230] on quentale-photo at bounding box center [784, 220] width 203 height 196
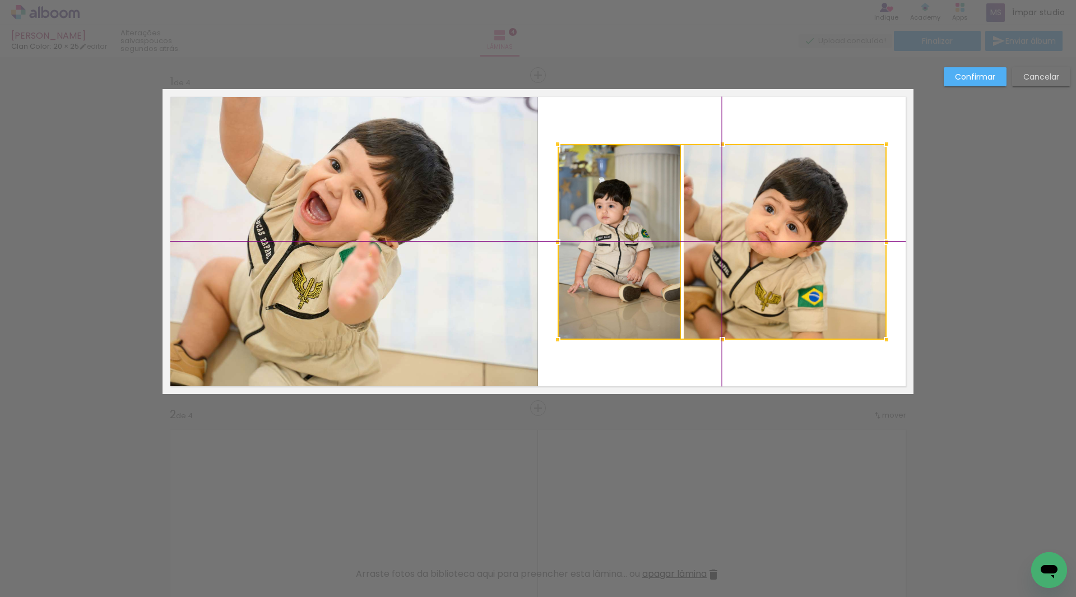
drag, startPoint x: 742, startPoint y: 259, endPoint x: 742, endPoint y: 280, distance: 20.2
click at [742, 280] on div at bounding box center [722, 242] width 329 height 196
click at [750, 266] on div at bounding box center [785, 242] width 203 height 196
click at [791, 258] on div at bounding box center [785, 242] width 203 height 196
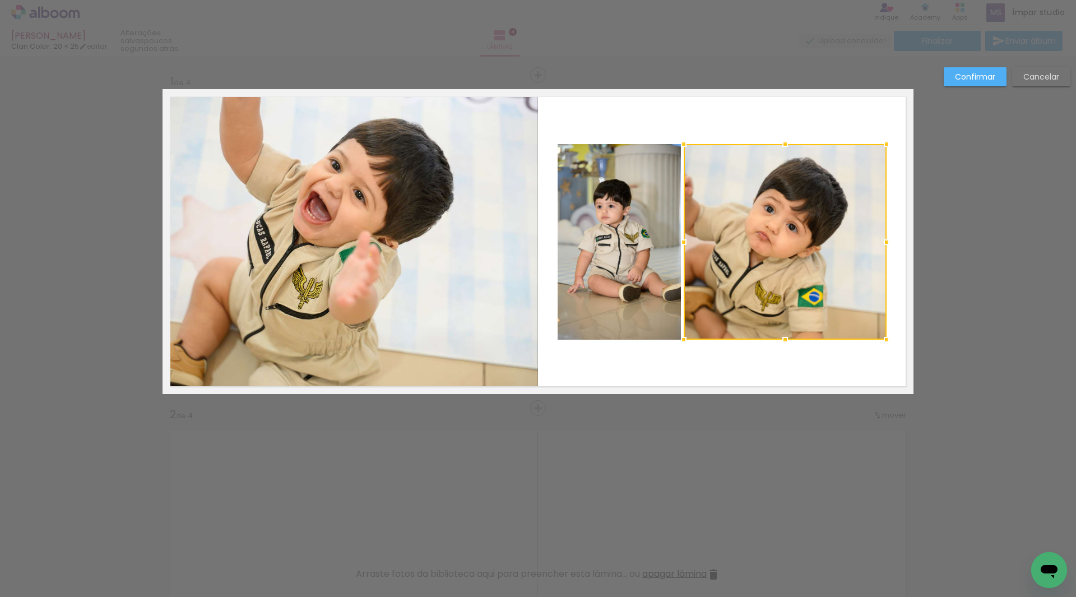
click at [811, 247] on div at bounding box center [785, 242] width 203 height 196
click at [0, 0] on slot "Confirmar" at bounding box center [0, 0] width 0 height 0
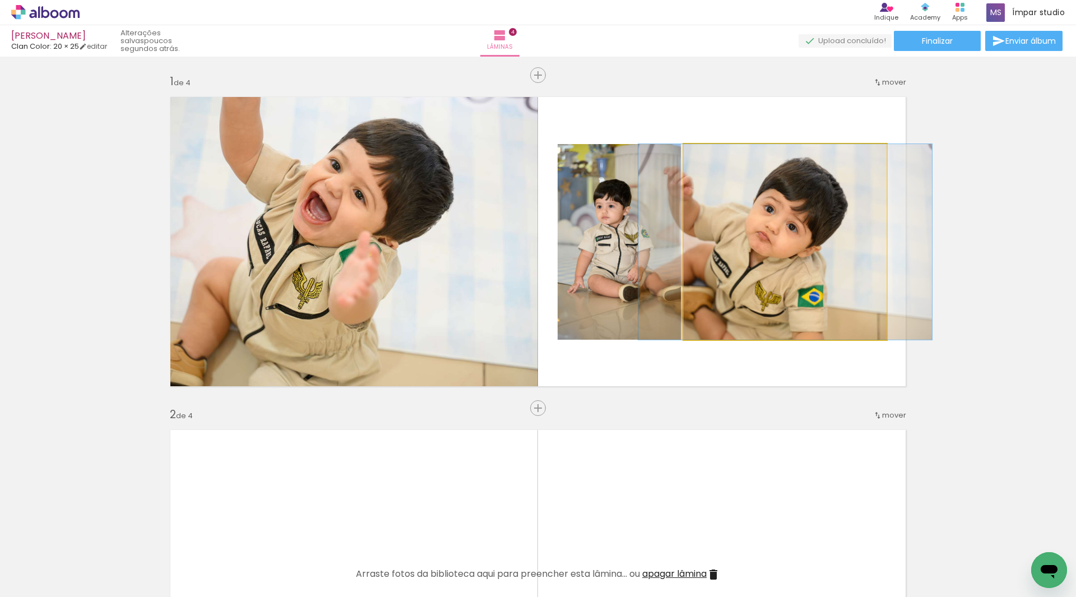
click at [766, 269] on quentale-photo at bounding box center [785, 242] width 203 height 196
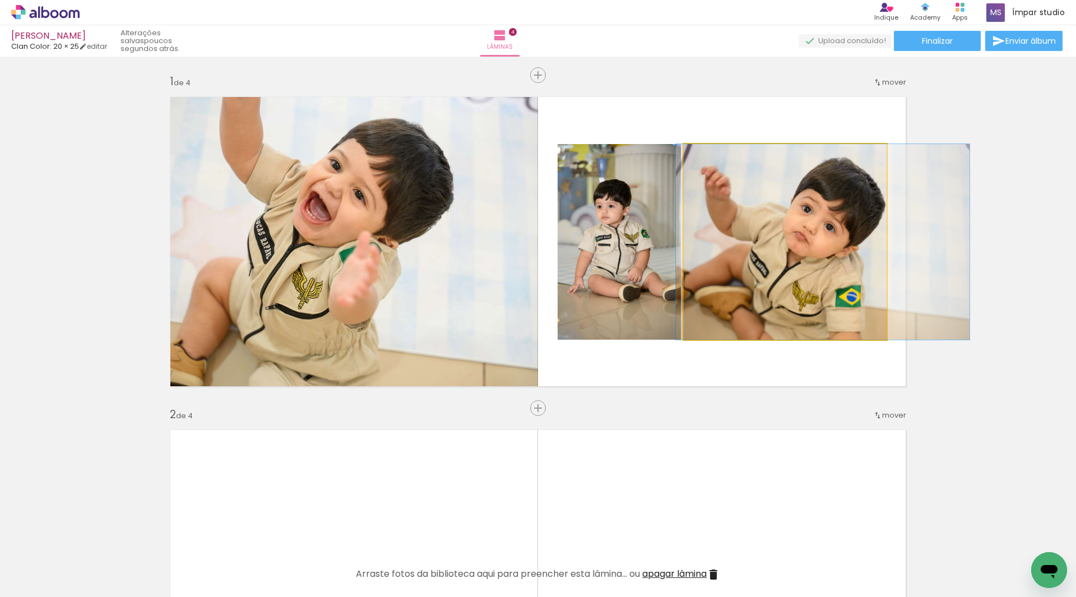
drag, startPoint x: 764, startPoint y: 271, endPoint x: 801, endPoint y: 268, distance: 37.7
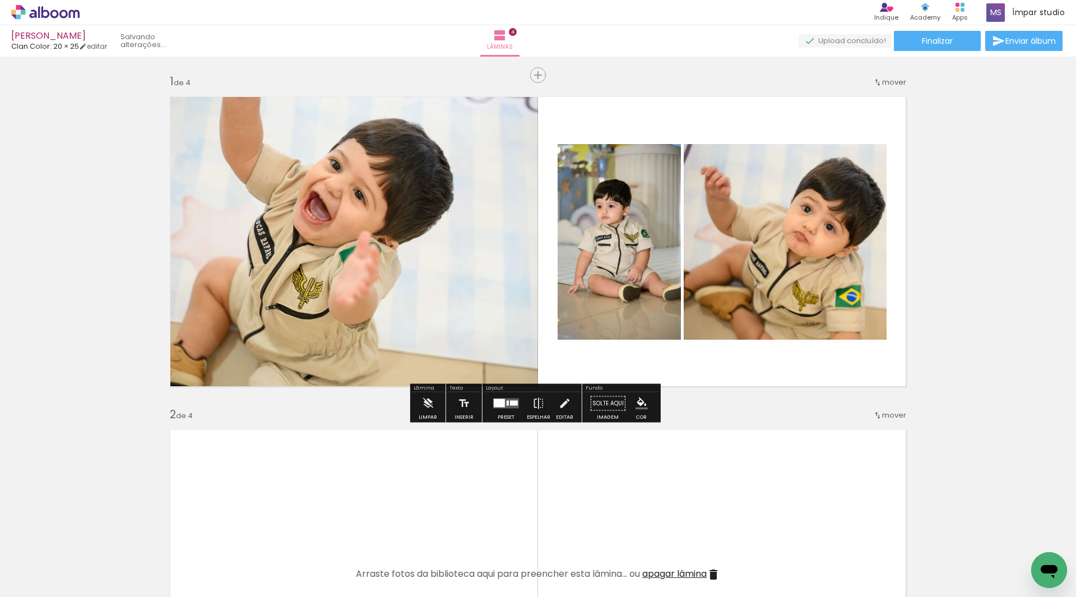
click at [327, 259] on quentale-photo at bounding box center [350, 241] width 375 height 305
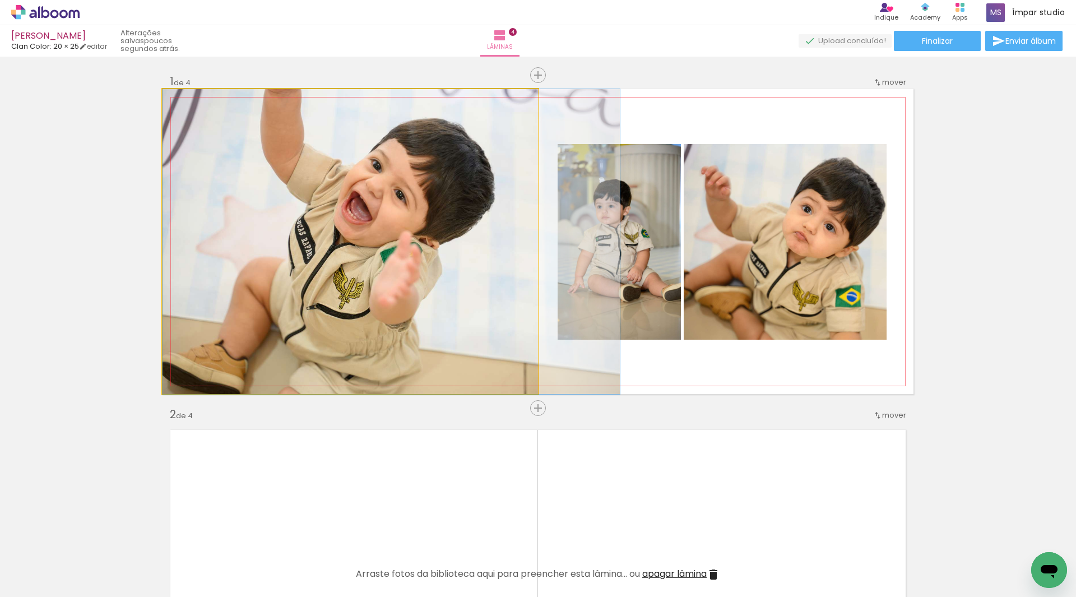
drag, startPoint x: 349, startPoint y: 273, endPoint x: 412, endPoint y: 270, distance: 62.9
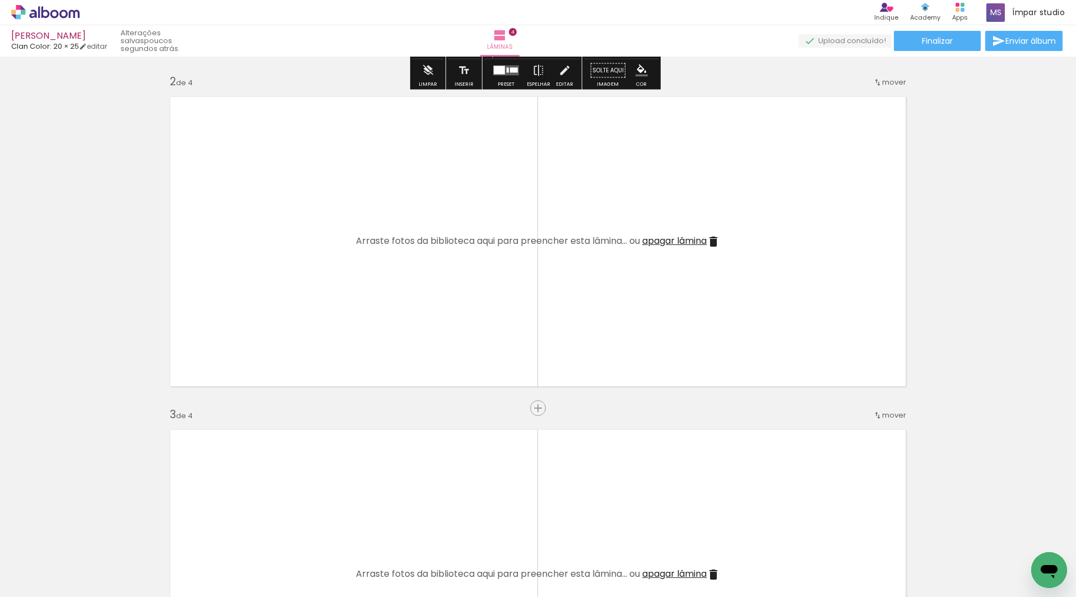
scroll to position [336, 0]
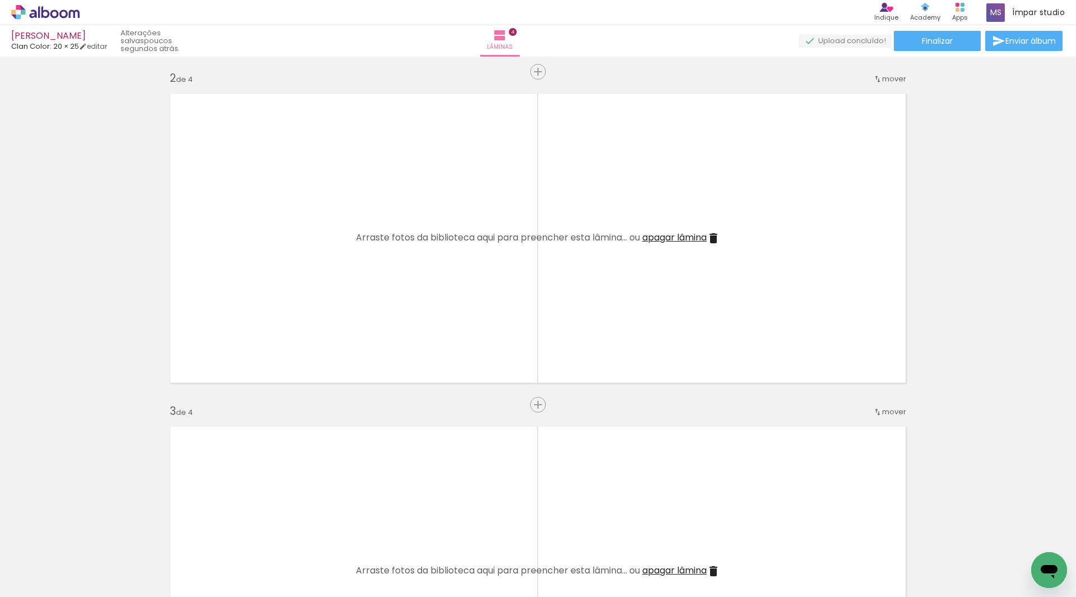
click at [129, 567] on div at bounding box center [112, 559] width 34 height 50
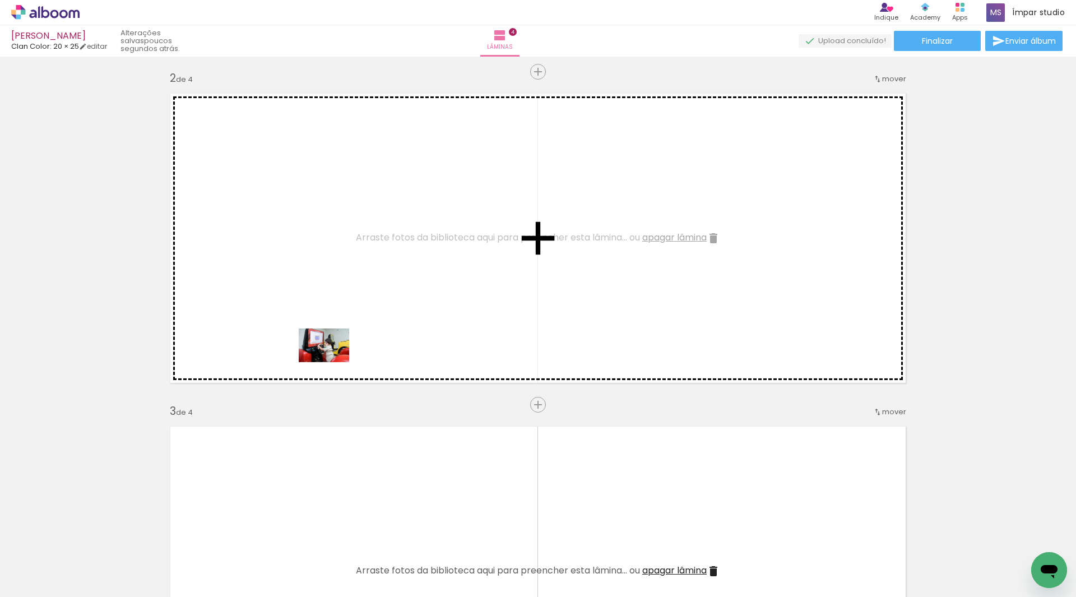
drag, startPoint x: 321, startPoint y: 565, endPoint x: 332, endPoint y: 362, distance: 203.7
click at [332, 362] on quentale-workspace at bounding box center [538, 298] width 1076 height 597
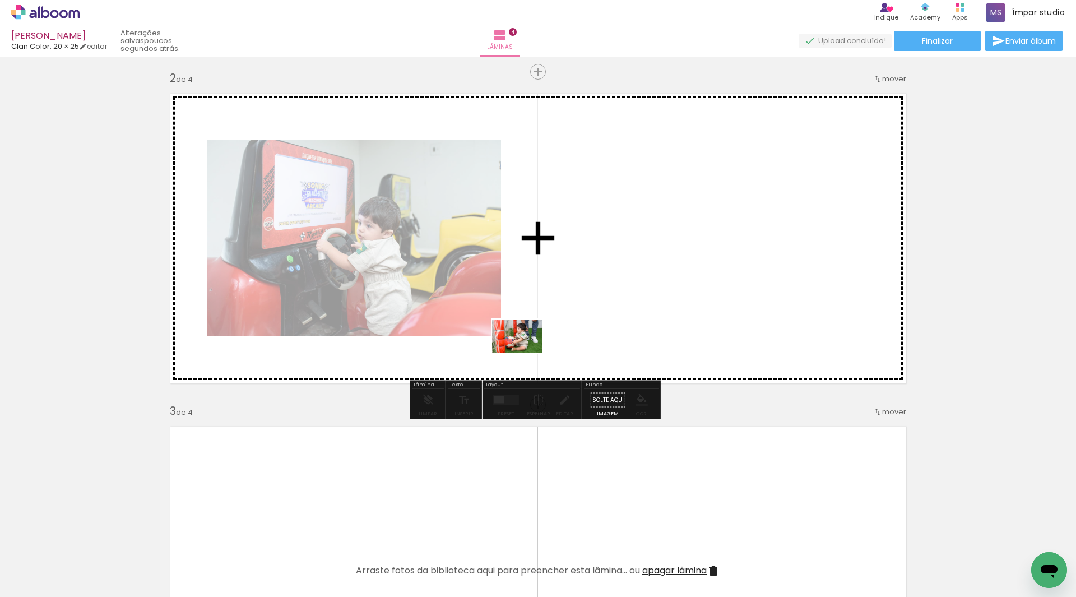
drag, startPoint x: 374, startPoint y: 564, endPoint x: 526, endPoint y: 353, distance: 259.9
click at [526, 353] on quentale-workspace at bounding box center [538, 298] width 1076 height 597
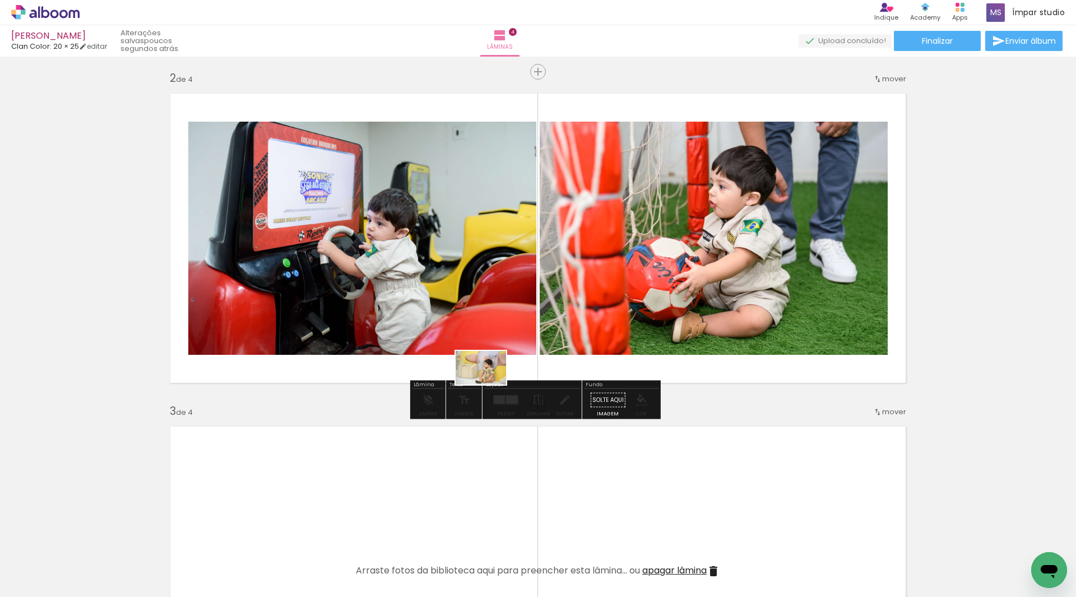
drag, startPoint x: 433, startPoint y: 566, endPoint x: 489, endPoint y: 384, distance: 190.0
click at [489, 384] on quentale-workspace at bounding box center [538, 298] width 1076 height 597
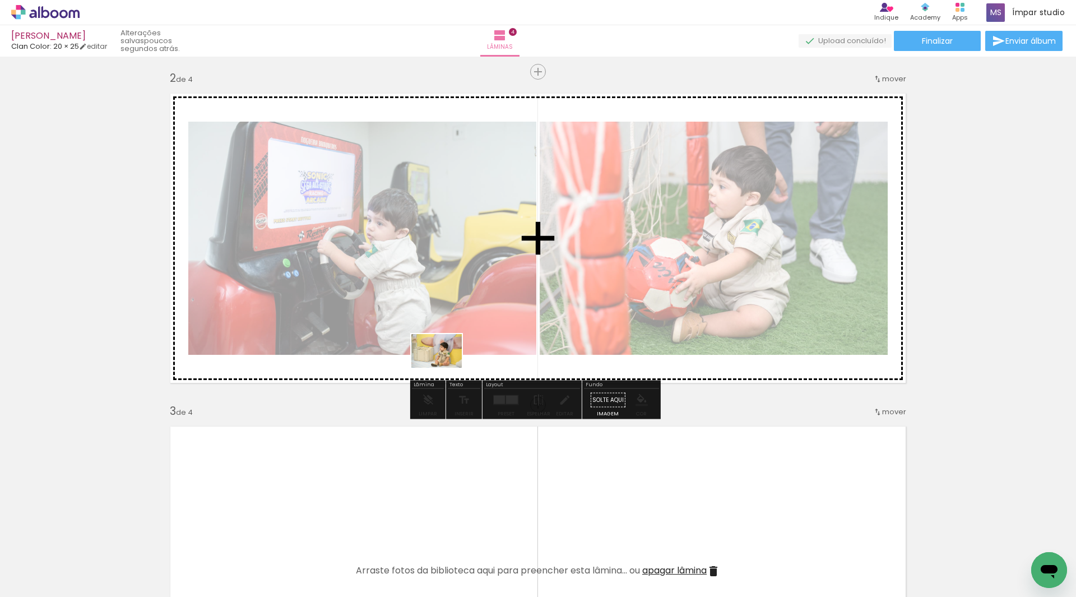
drag, startPoint x: 434, startPoint y: 558, endPoint x: 445, endPoint y: 368, distance: 190.9
click at [445, 368] on quentale-workspace at bounding box center [538, 298] width 1076 height 597
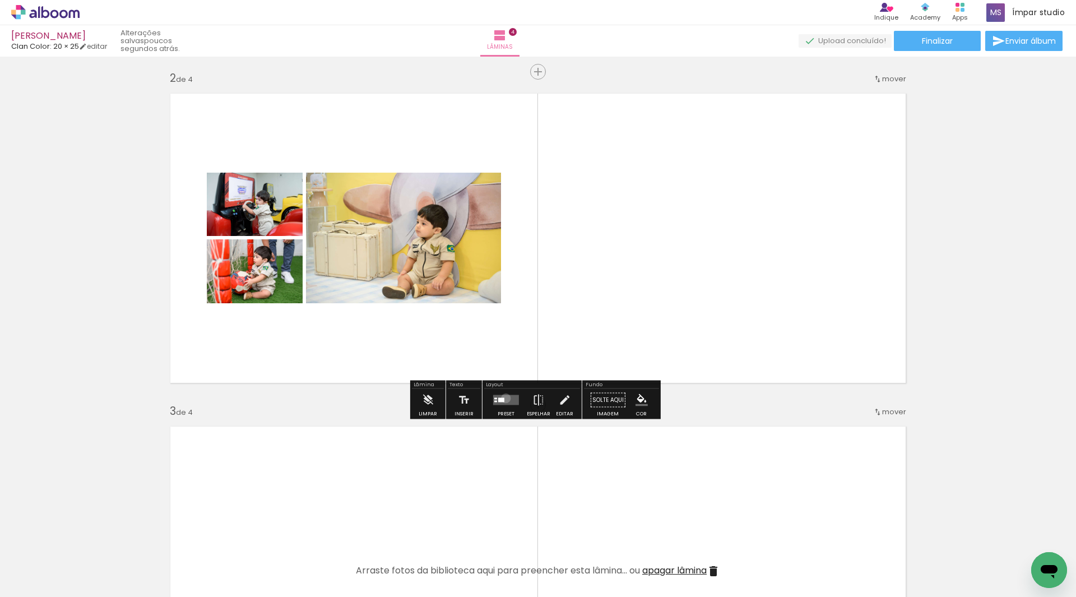
click at [503, 398] on quentale-layouter at bounding box center [506, 400] width 26 height 10
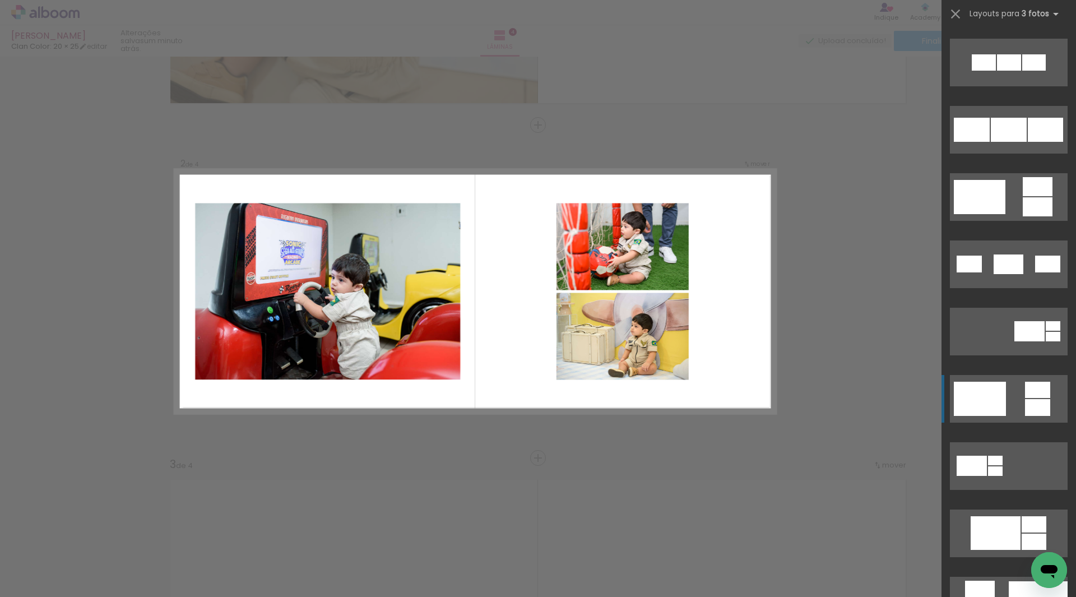
scroll to position [168, 0]
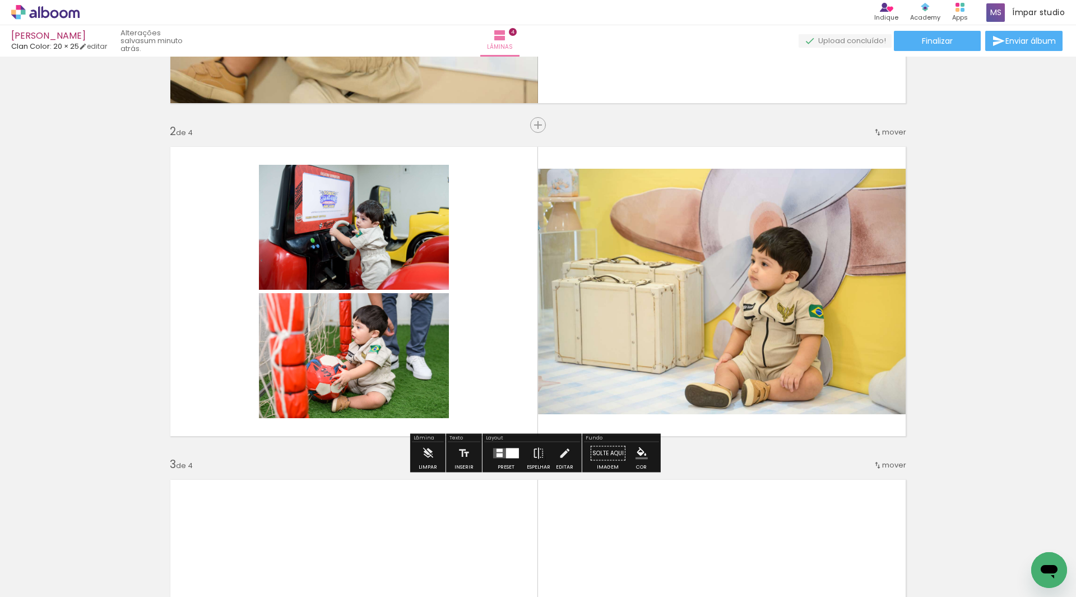
click at [656, 367] on quentale-photo at bounding box center [725, 291] width 375 height 245
click at [563, 452] on iron-icon at bounding box center [564, 453] width 12 height 22
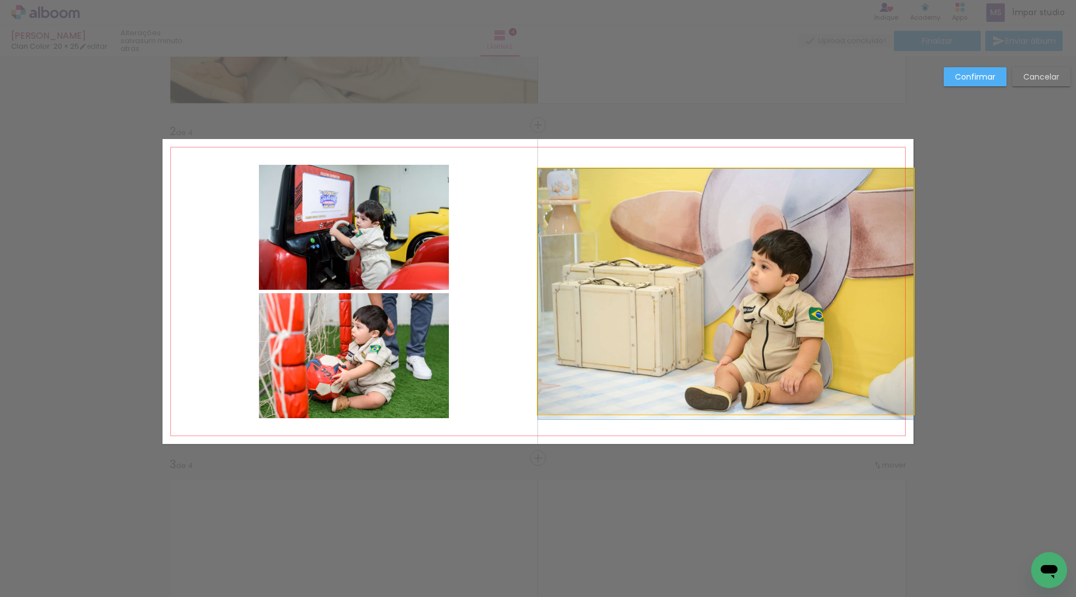
drag, startPoint x: 652, startPoint y: 282, endPoint x: 652, endPoint y: 330, distance: 47.1
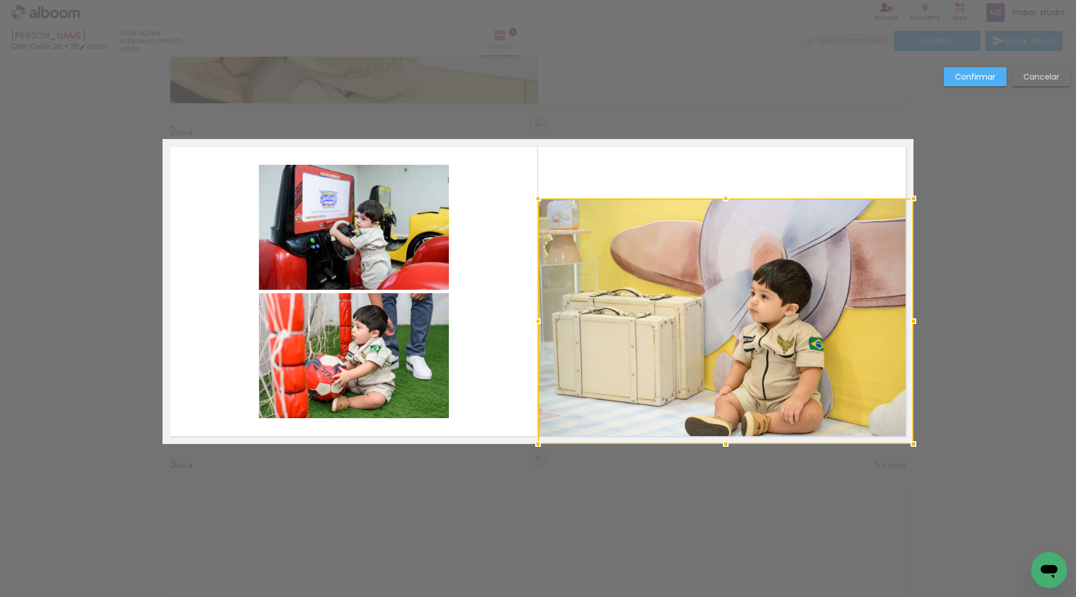
drag, startPoint x: 656, startPoint y: 330, endPoint x: 665, endPoint y: 368, distance: 39.8
click at [665, 368] on div at bounding box center [725, 320] width 375 height 245
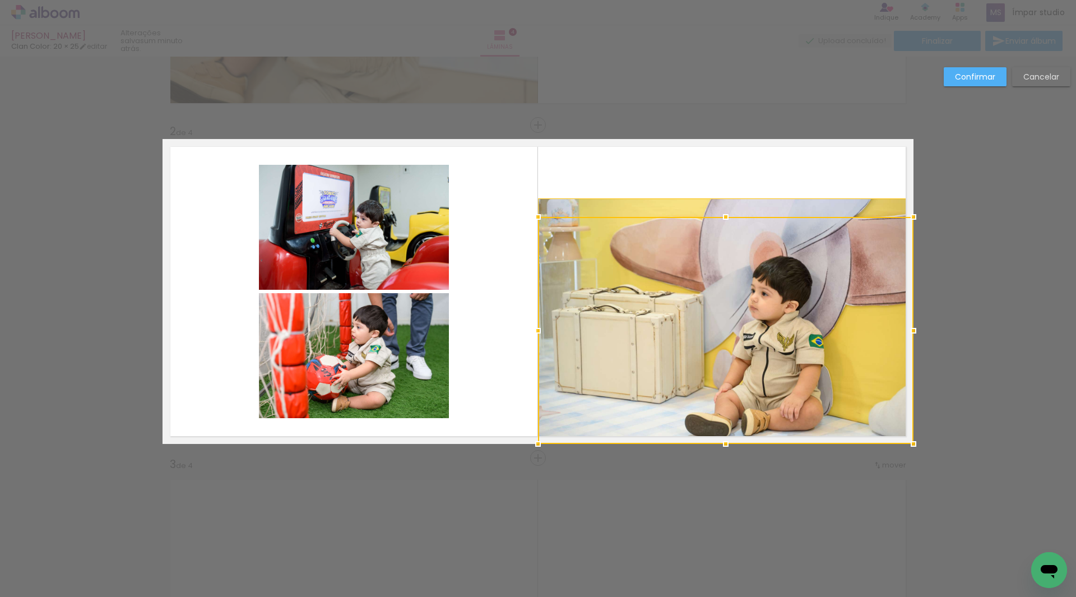
drag, startPoint x: 720, startPoint y: 198, endPoint x: 721, endPoint y: 157, distance: 40.9
click at [720, 155] on album-spread "2 de 4" at bounding box center [538, 291] width 751 height 305
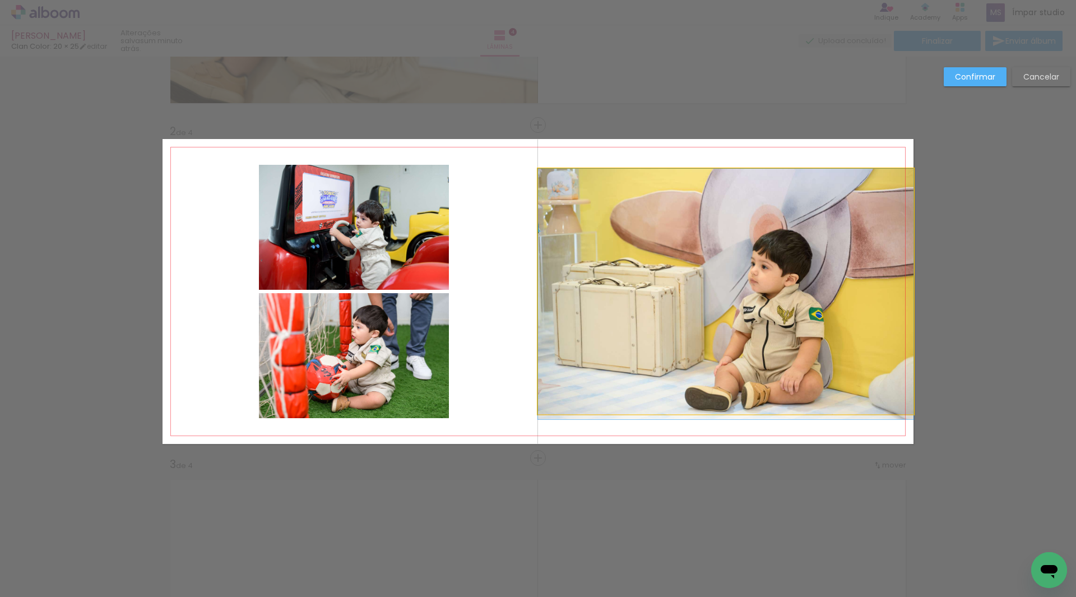
drag, startPoint x: 717, startPoint y: 217, endPoint x: 718, endPoint y: 253, distance: 35.3
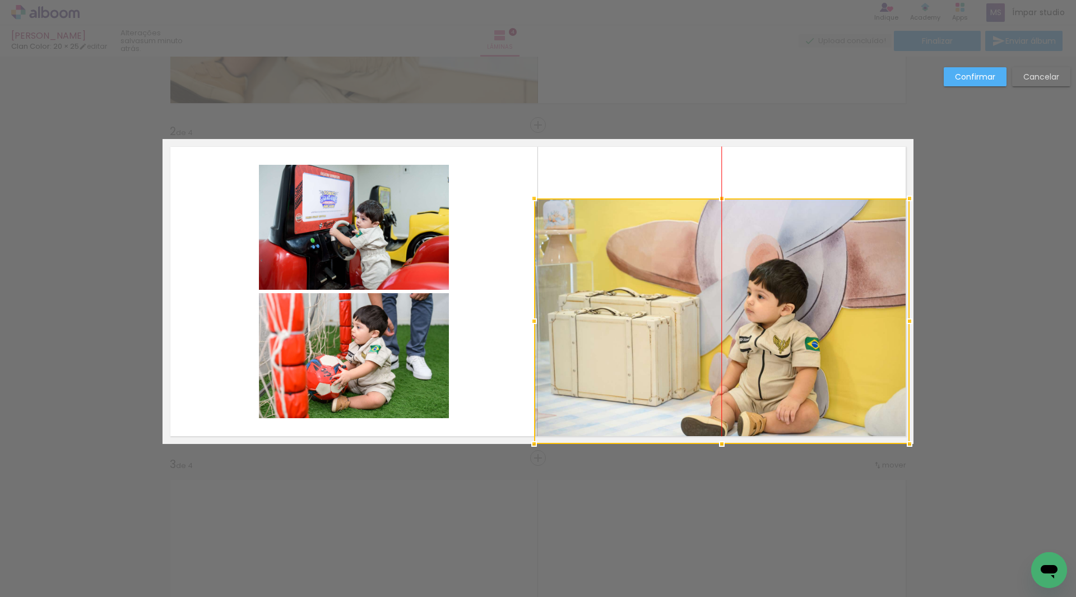
drag, startPoint x: 718, startPoint y: 257, endPoint x: 717, endPoint y: 289, distance: 31.4
click at [717, 289] on div at bounding box center [721, 320] width 375 height 245
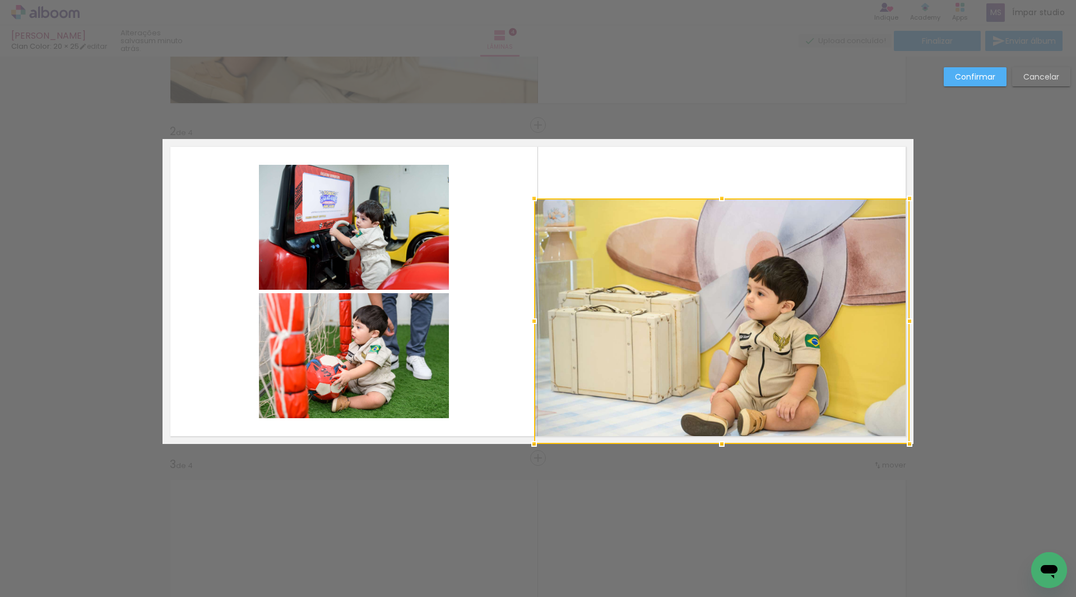
drag, startPoint x: 718, startPoint y: 198, endPoint x: 717, endPoint y: 139, distance: 58.9
click at [717, 139] on album-spread "2 de 4" at bounding box center [538, 291] width 751 height 305
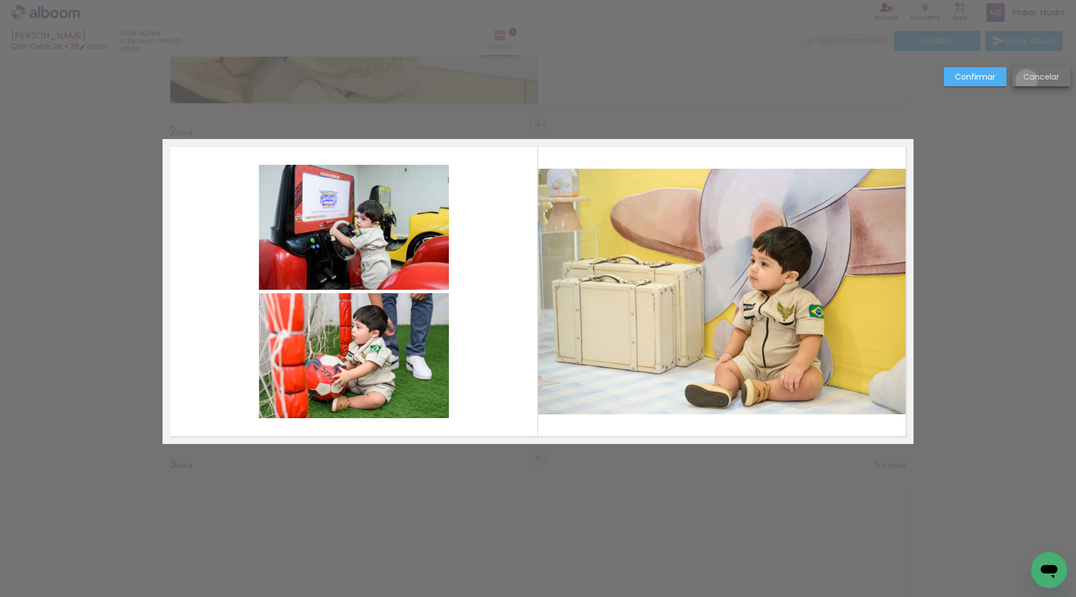
click at [0, 0] on slot "Cancelar" at bounding box center [0, 0] width 0 height 0
